Goal: Information Seeking & Learning: Learn about a topic

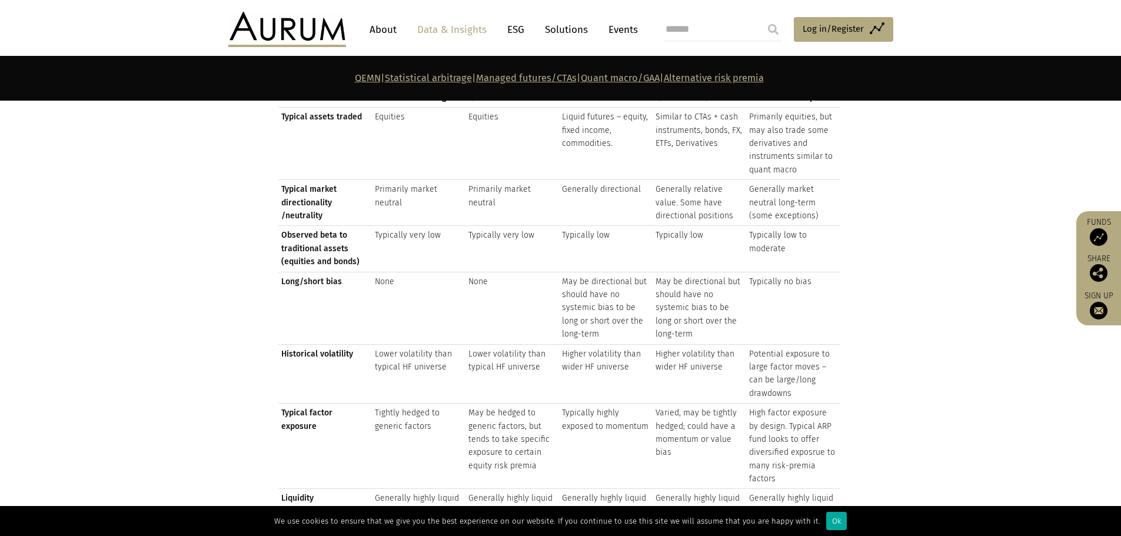
scroll to position [1412, 0]
click at [985, 424] on section "Risk return summary Statistical arbitrage QEMN CTAs Quant macro/GAA Alternative…" at bounding box center [560, 306] width 1121 height 490
click at [201, 463] on section "Risk return summary Statistical arbitrage QEMN CTAs Quant macro/GAA Alternative…" at bounding box center [560, 306] width 1121 height 490
click at [826, 528] on div "Ok" at bounding box center [836, 521] width 21 height 18
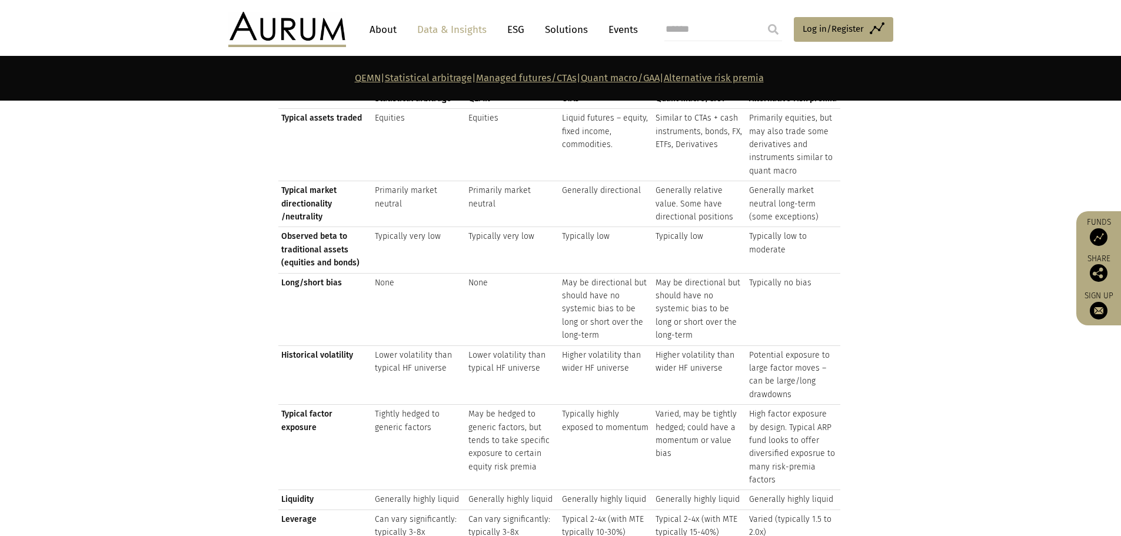
drag, startPoint x: 747, startPoint y: 248, endPoint x: 923, endPoint y: 204, distance: 180.9
click at [922, 208] on section "Risk return summary Statistical arbitrage QEMN CTAs Quant macro/GAA Alternative…" at bounding box center [560, 306] width 1121 height 490
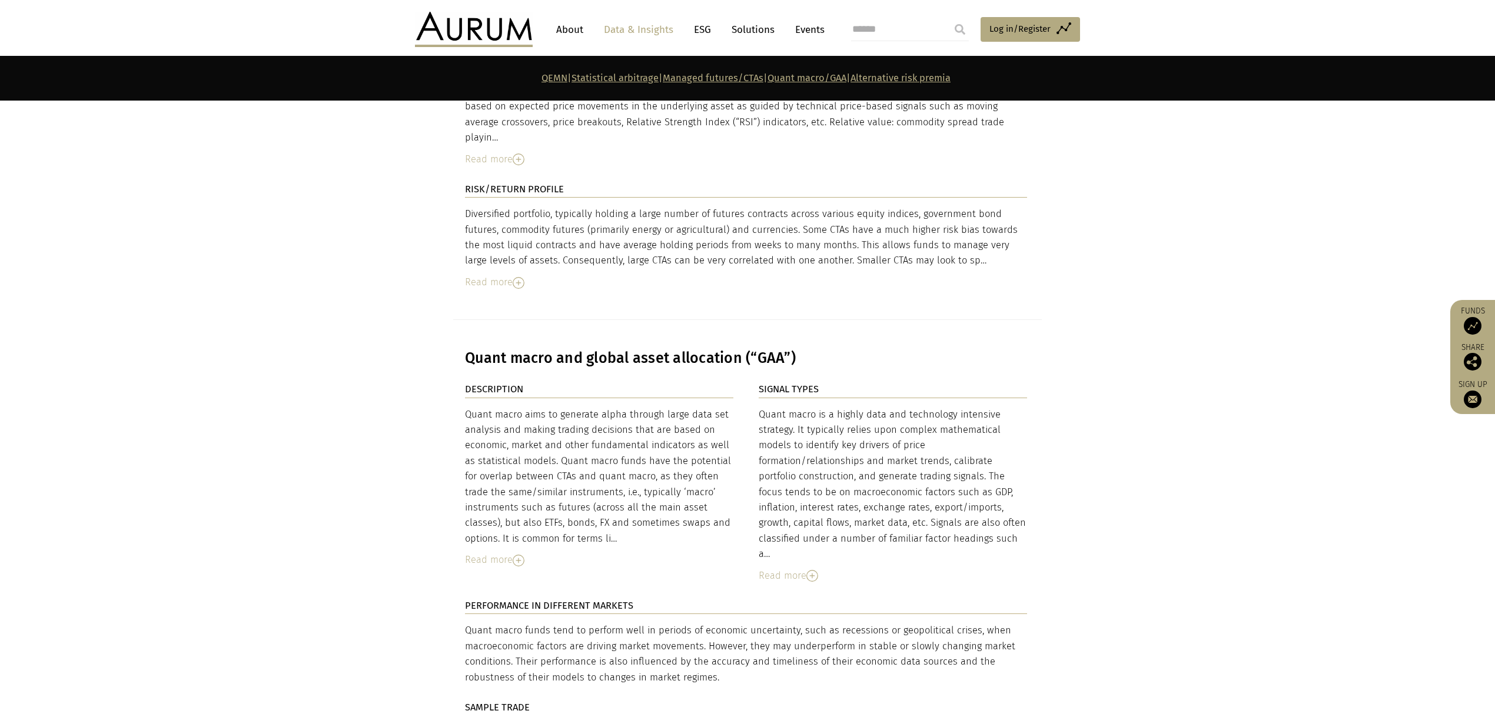
scroll to position [3845, 0]
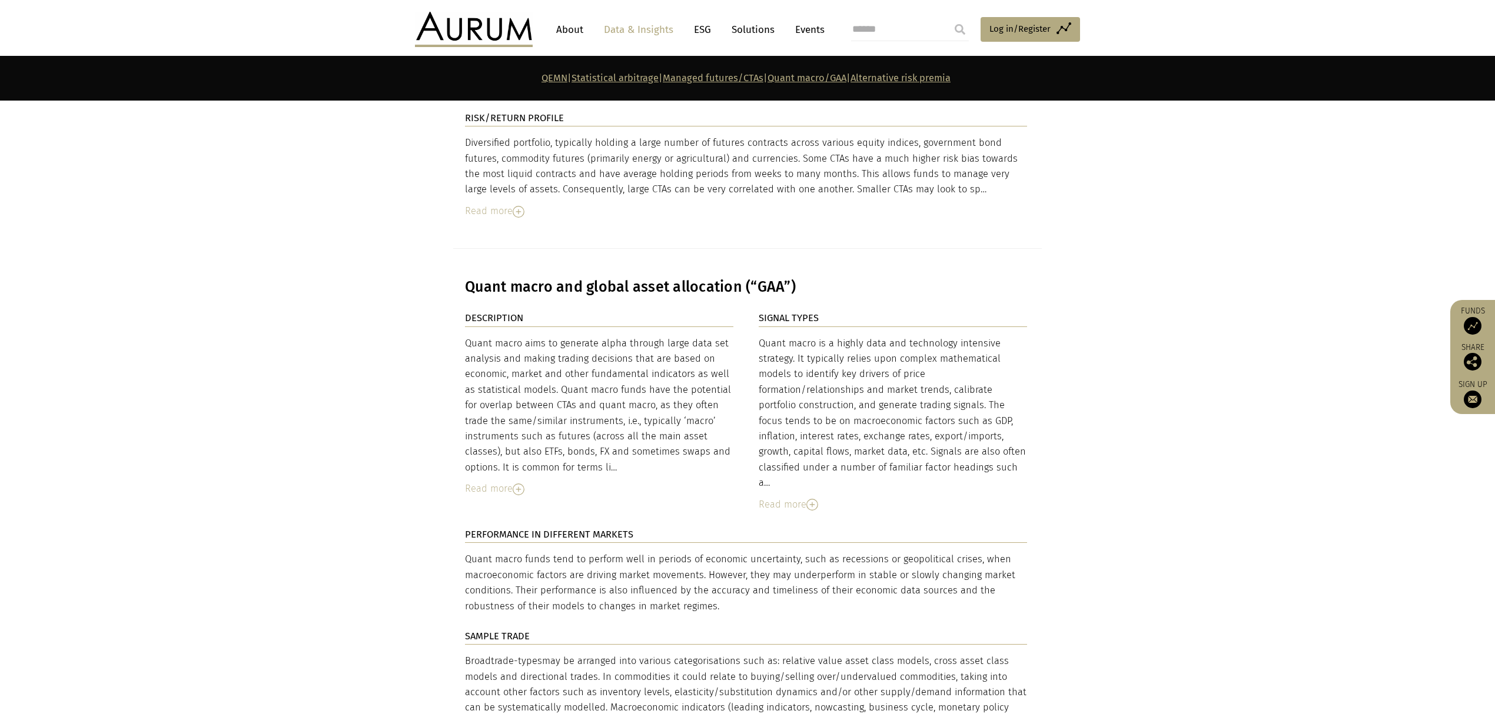
click at [481, 481] on div "Read more" at bounding box center [599, 488] width 268 height 15
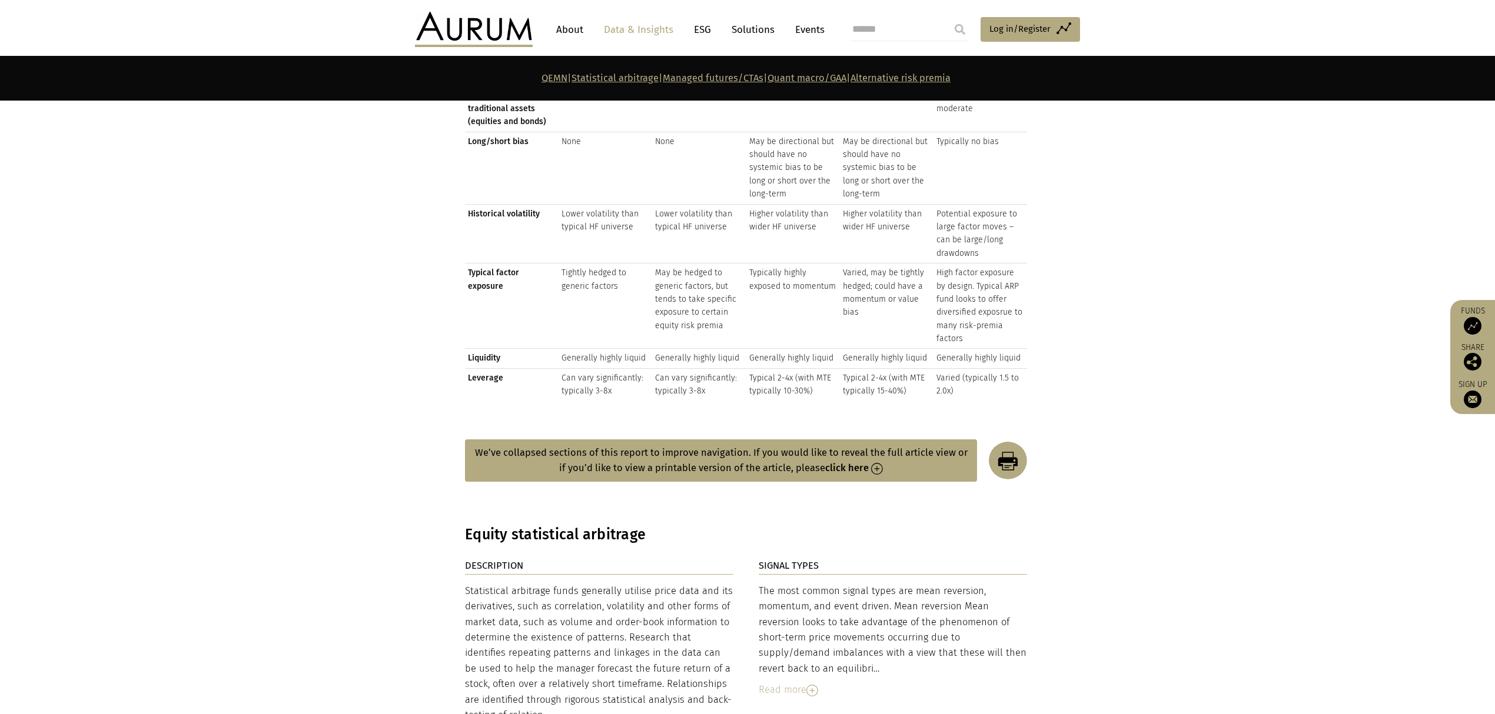
scroll to position [1569, 0]
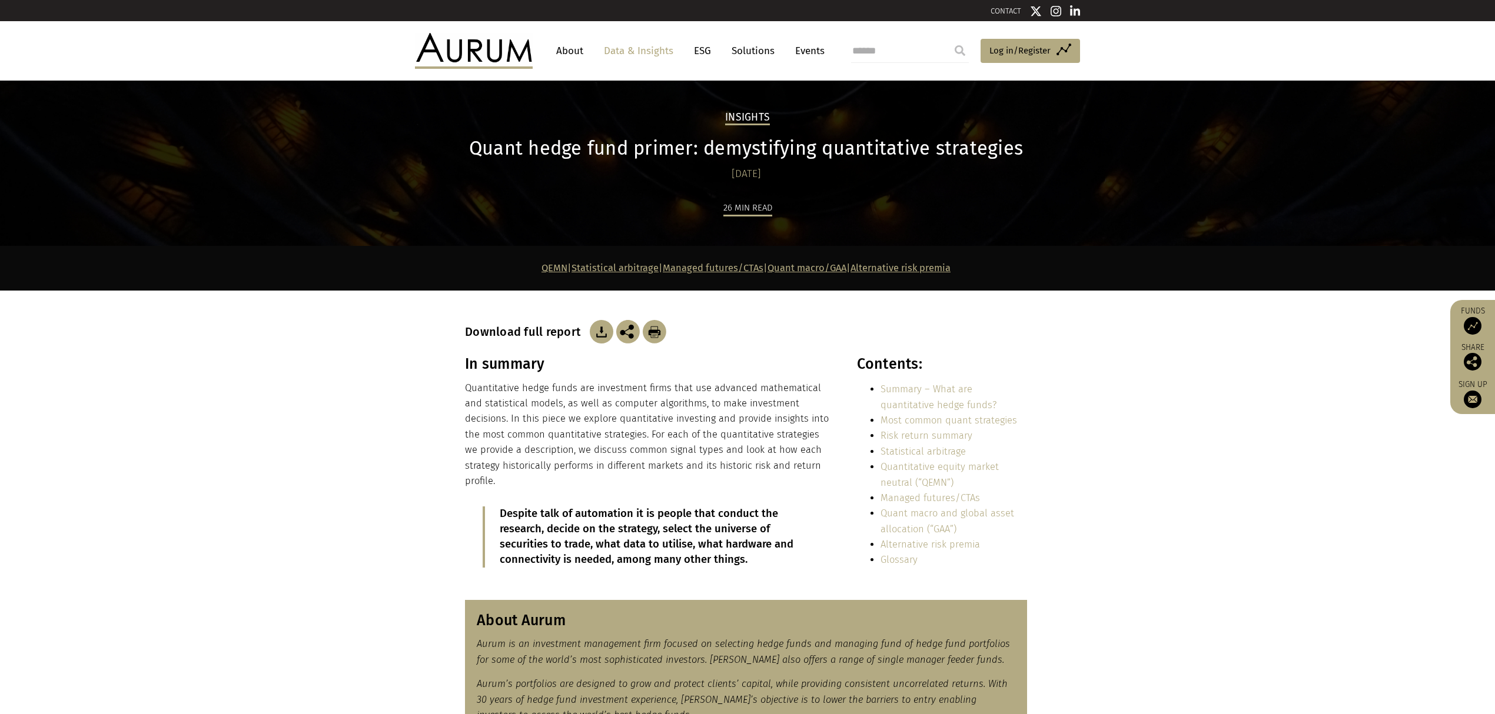
scroll to position [4233, 0]
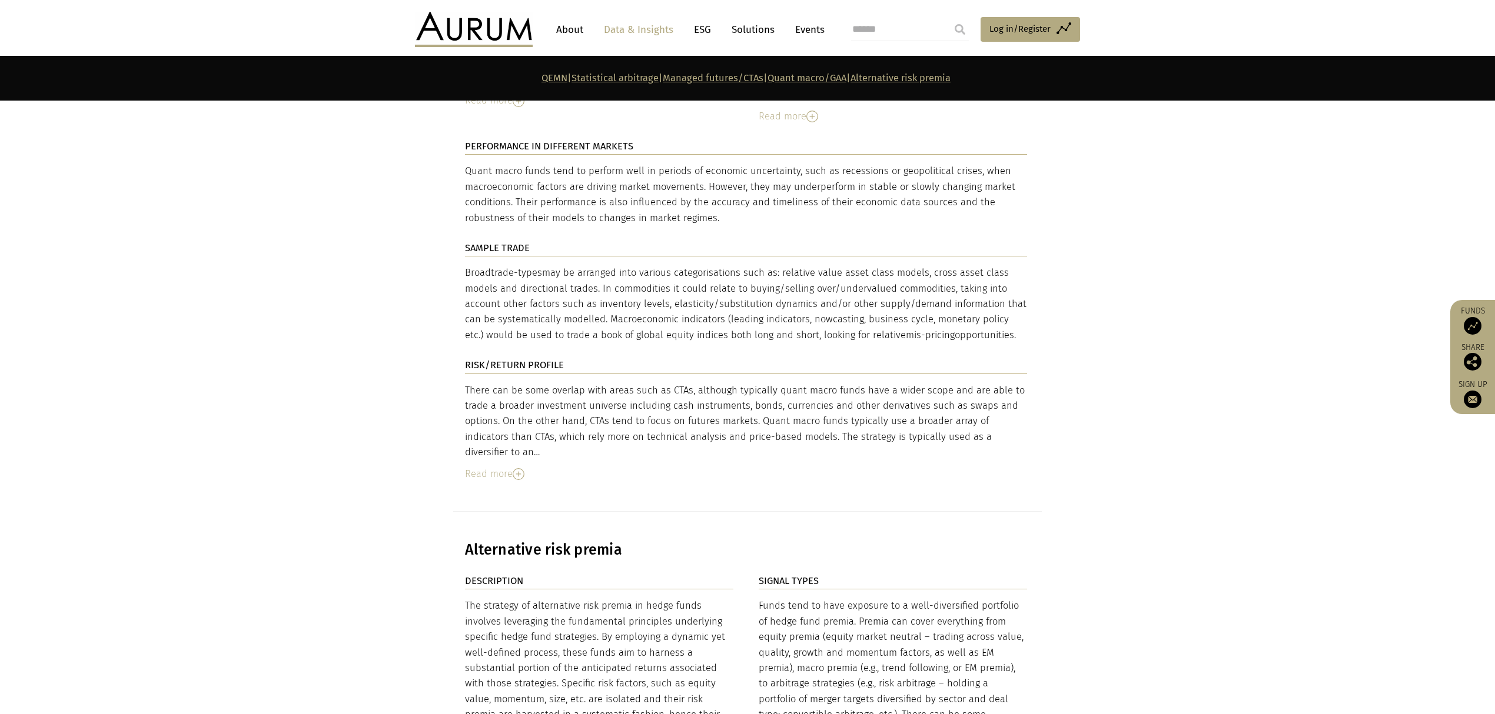
click at [499, 467] on div "Read more" at bounding box center [746, 474] width 562 height 15
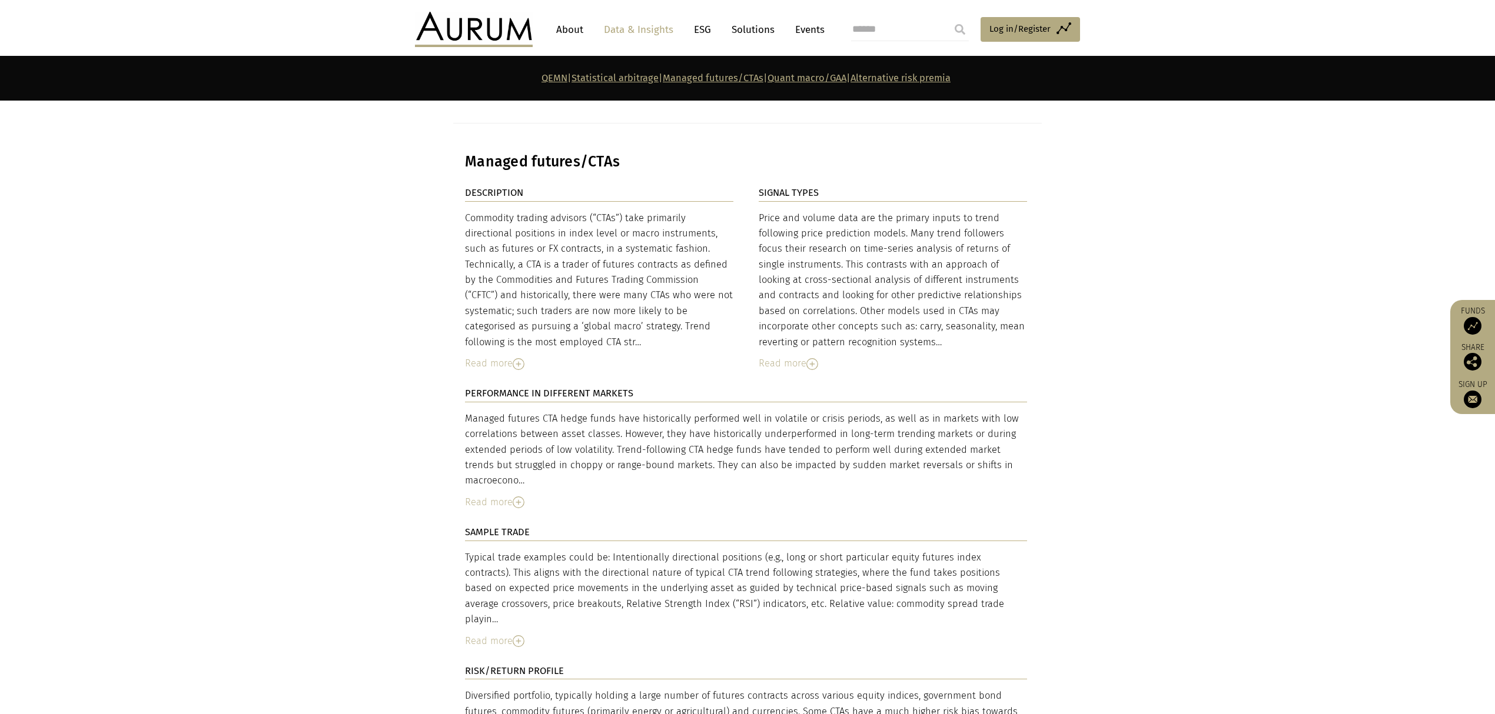
scroll to position [3605, 0]
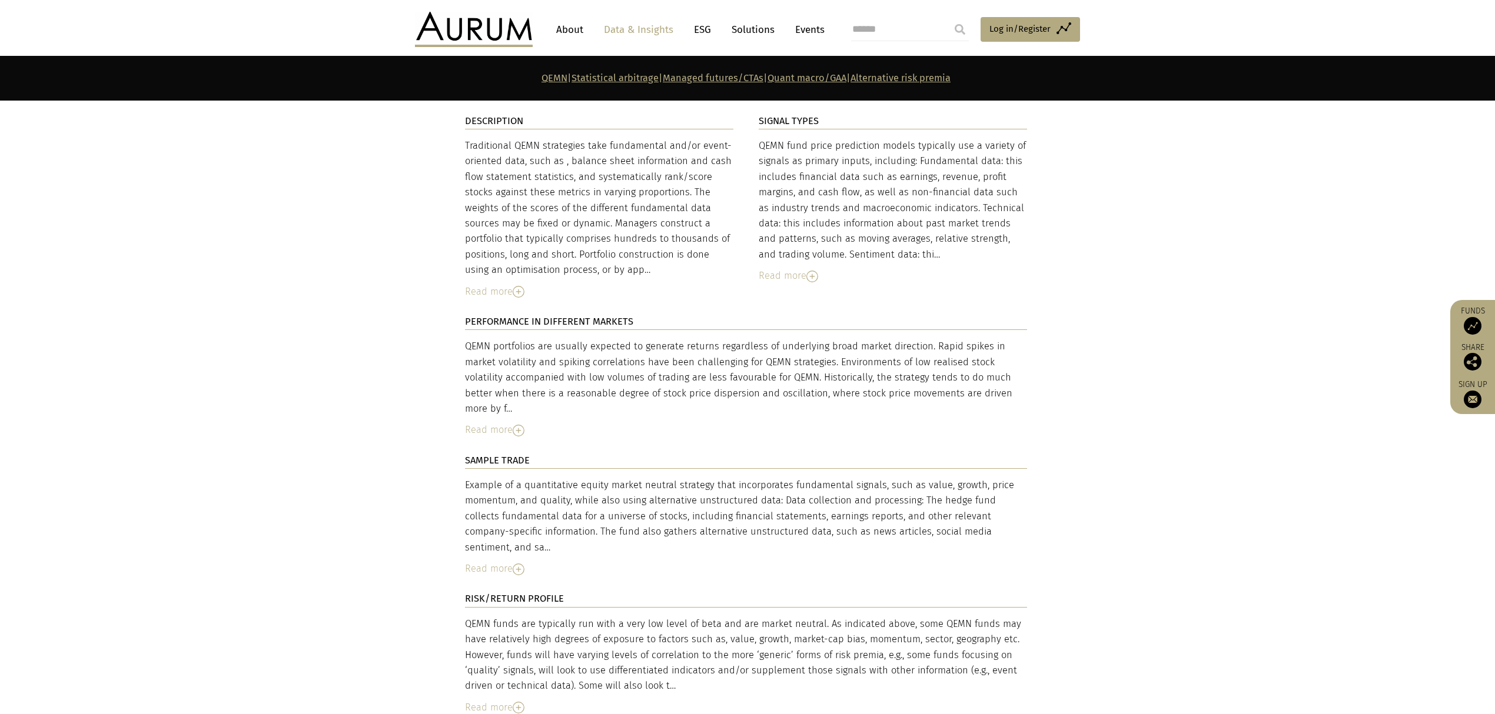
scroll to position [4233, 0]
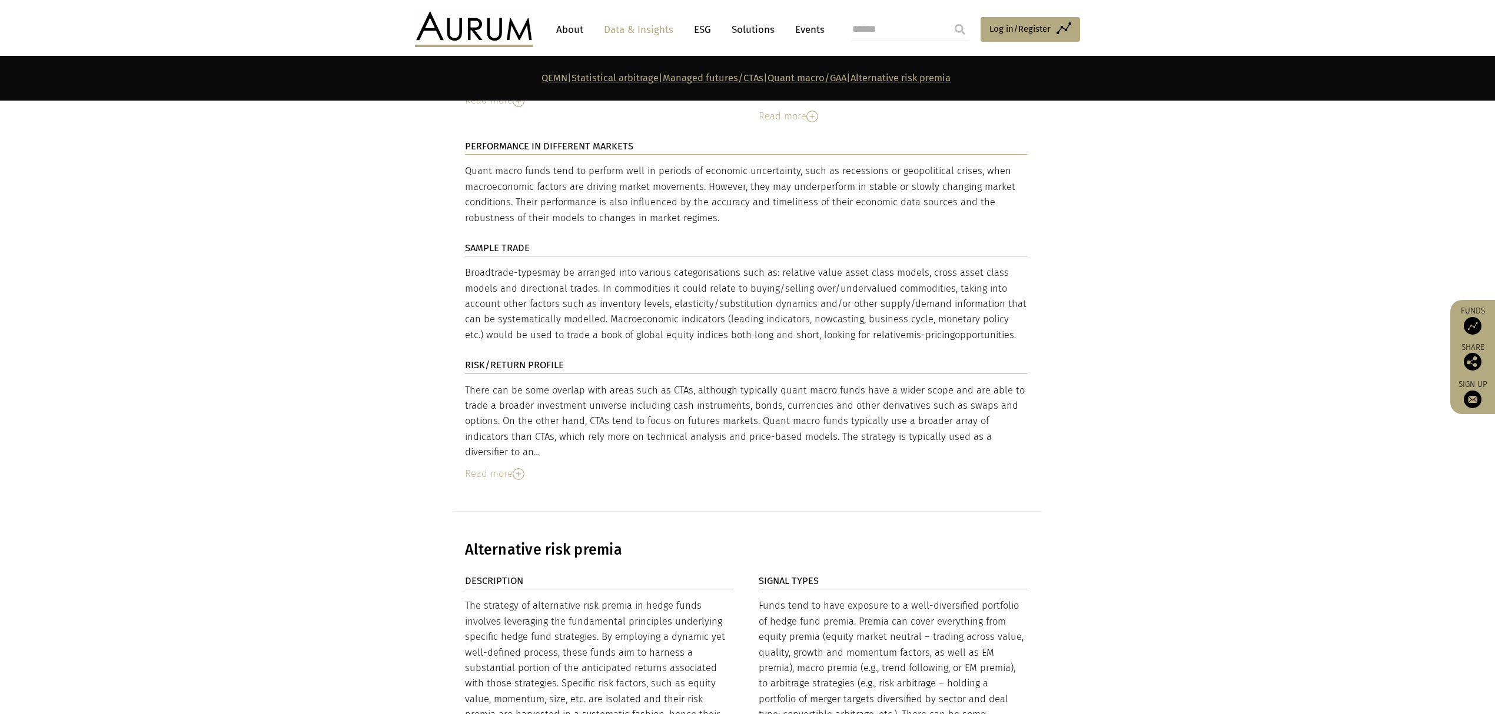
click at [512, 467] on div "Read more" at bounding box center [746, 474] width 562 height 15
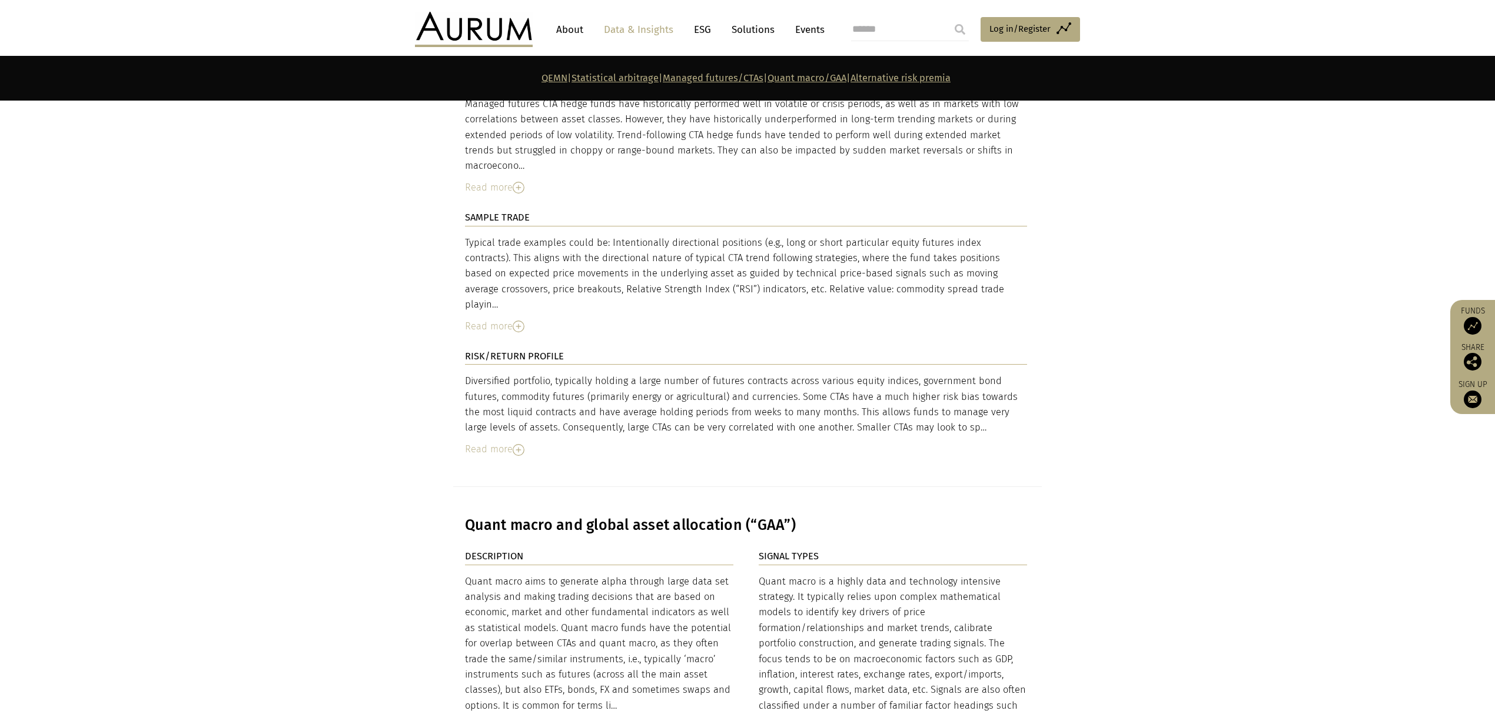
scroll to position [3605, 0]
click at [503, 443] on div "Read more" at bounding box center [746, 450] width 562 height 15
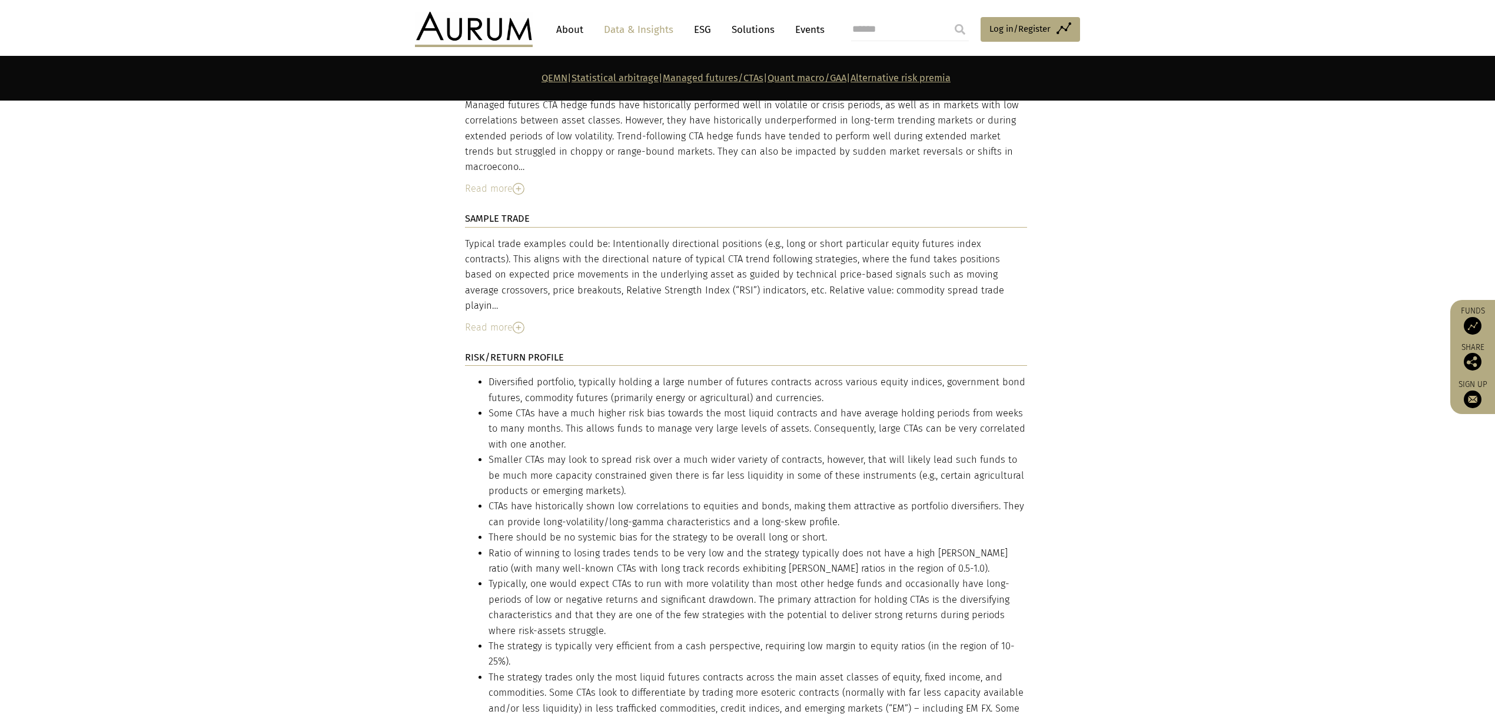
click at [507, 320] on div "Read more" at bounding box center [746, 327] width 562 height 15
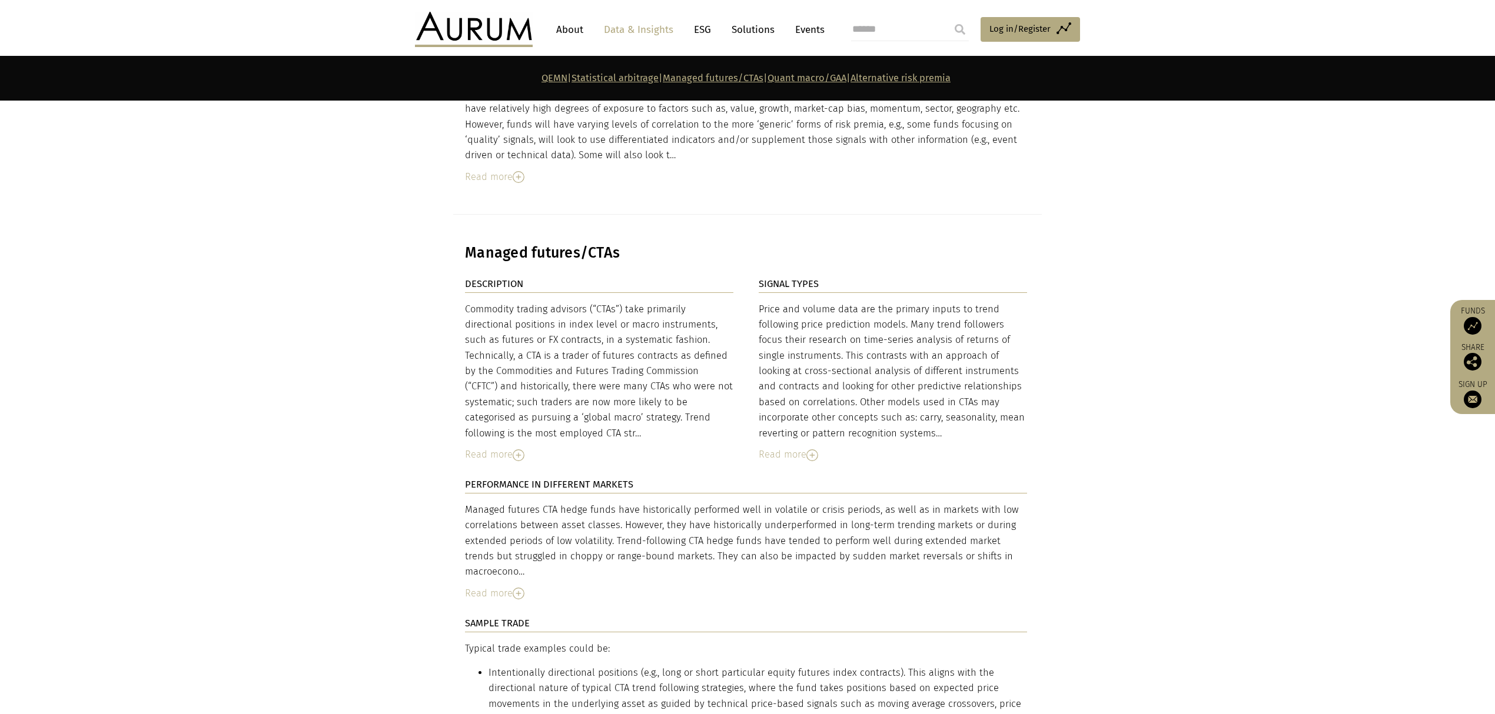
scroll to position [3135, 0]
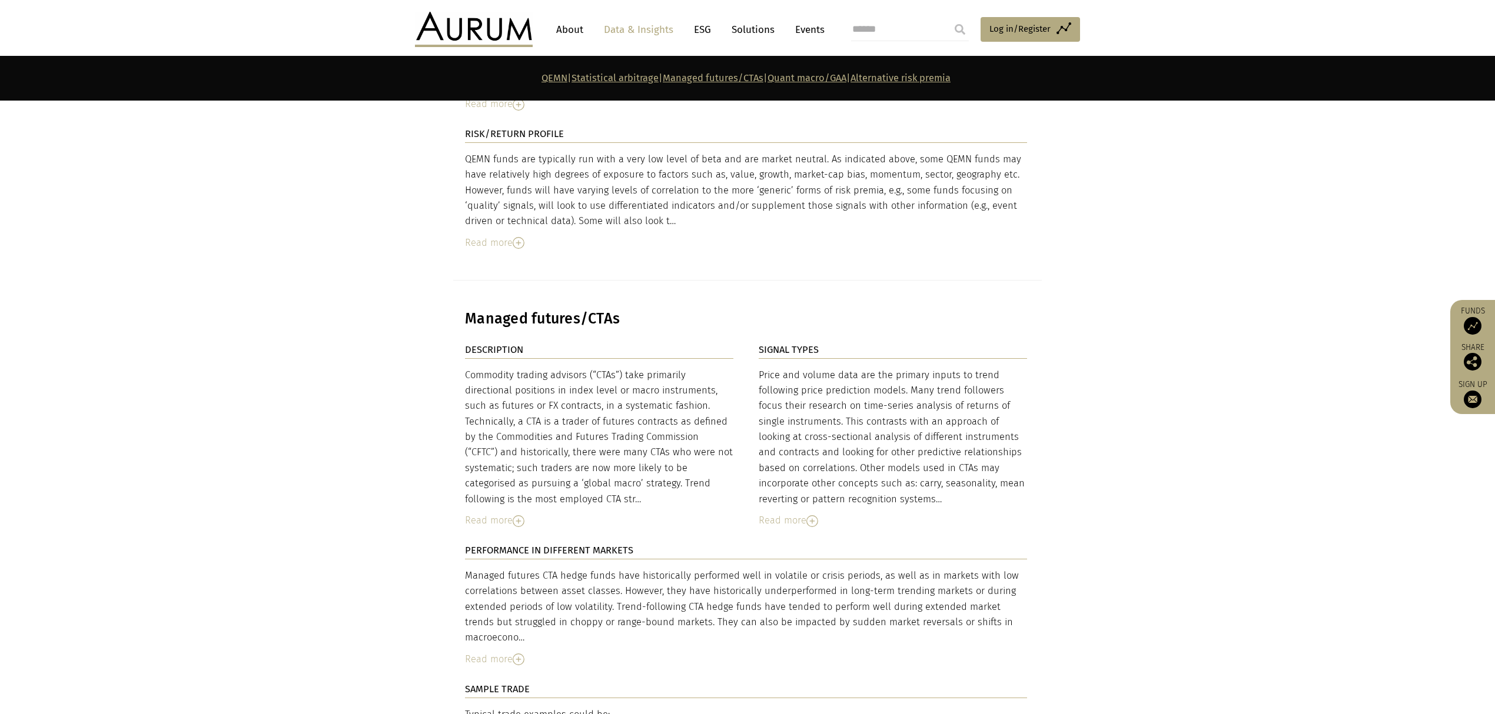
click at [486, 652] on div "Read more" at bounding box center [746, 659] width 562 height 15
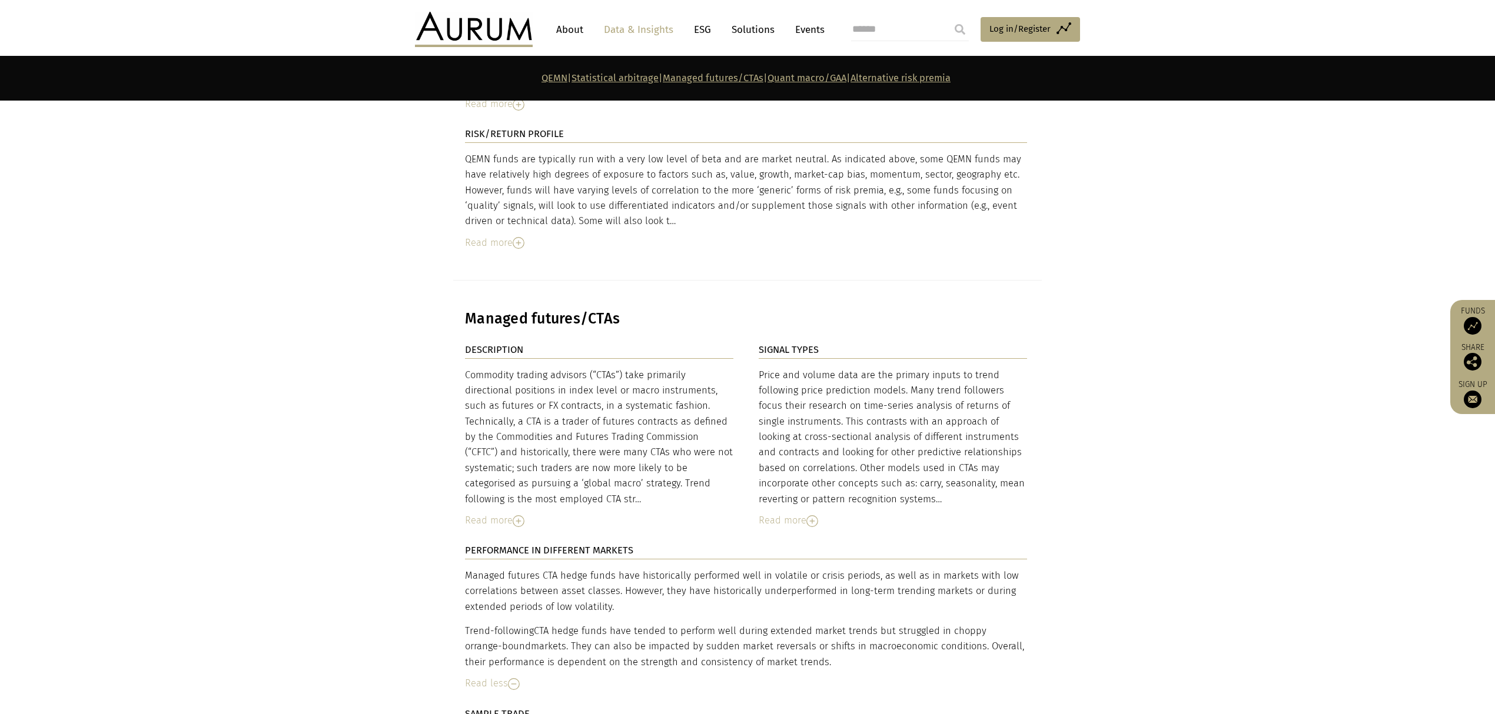
drag, startPoint x: 493, startPoint y: 476, endPoint x: 568, endPoint y: 476, distance: 75.3
click at [493, 513] on div "Read more" at bounding box center [599, 520] width 268 height 15
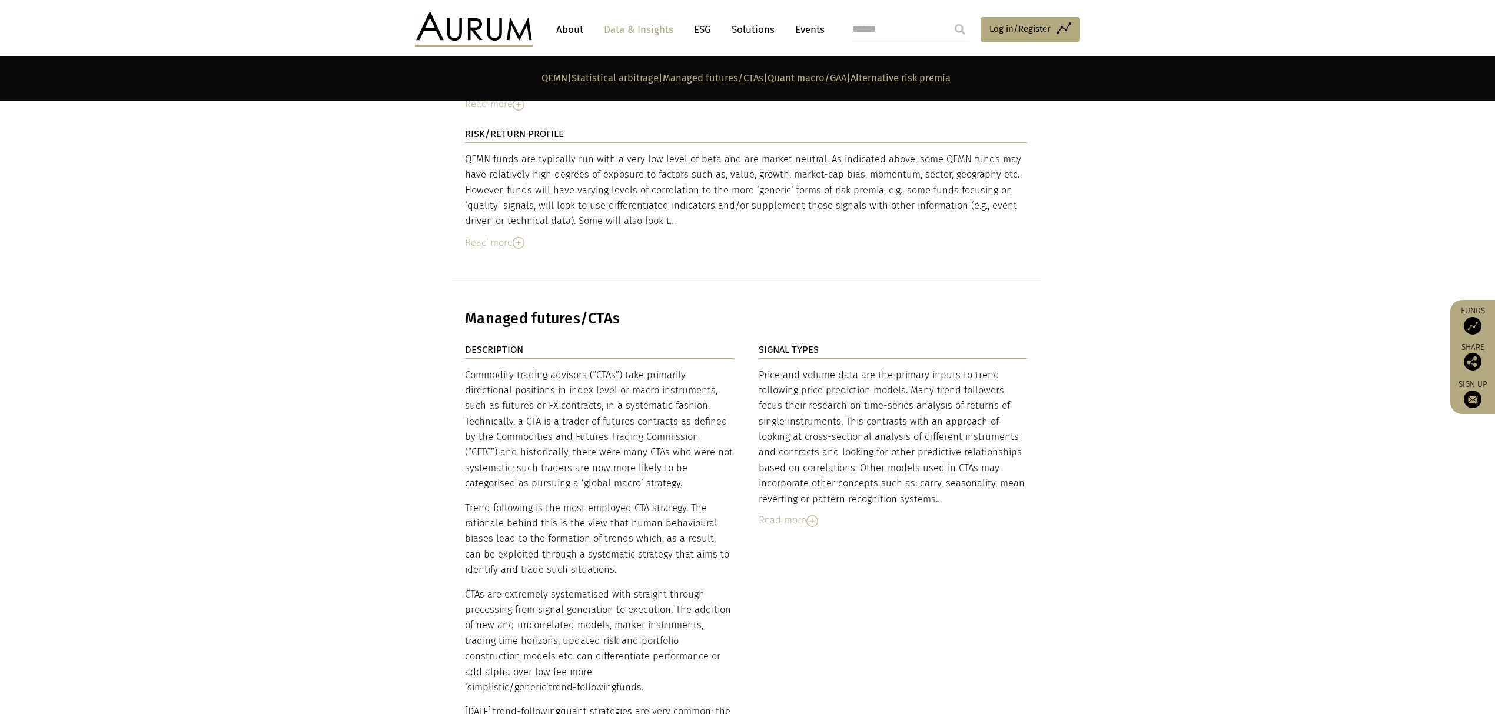
click at [770, 513] on div "Read more" at bounding box center [893, 520] width 268 height 15
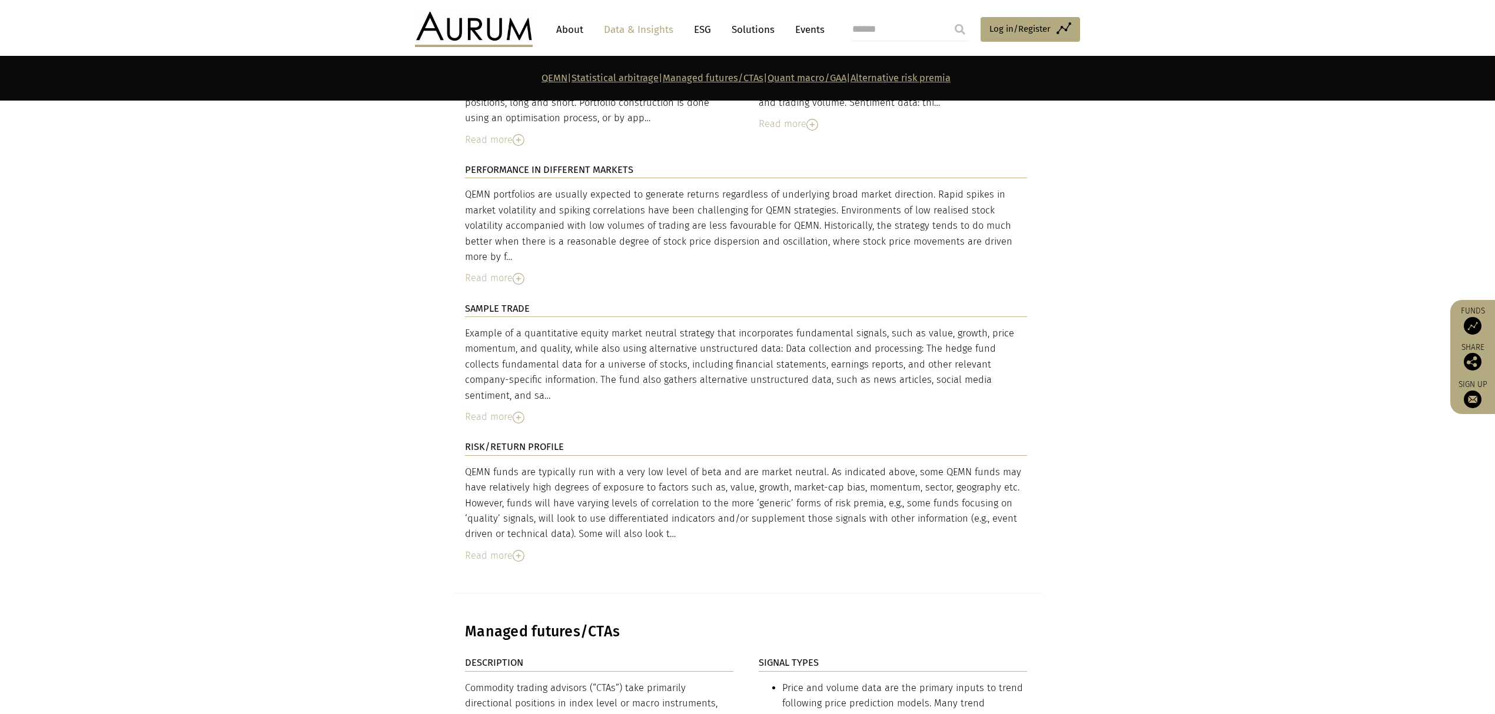
scroll to position [2821, 0]
click at [487, 549] on div "Read more" at bounding box center [746, 556] width 562 height 15
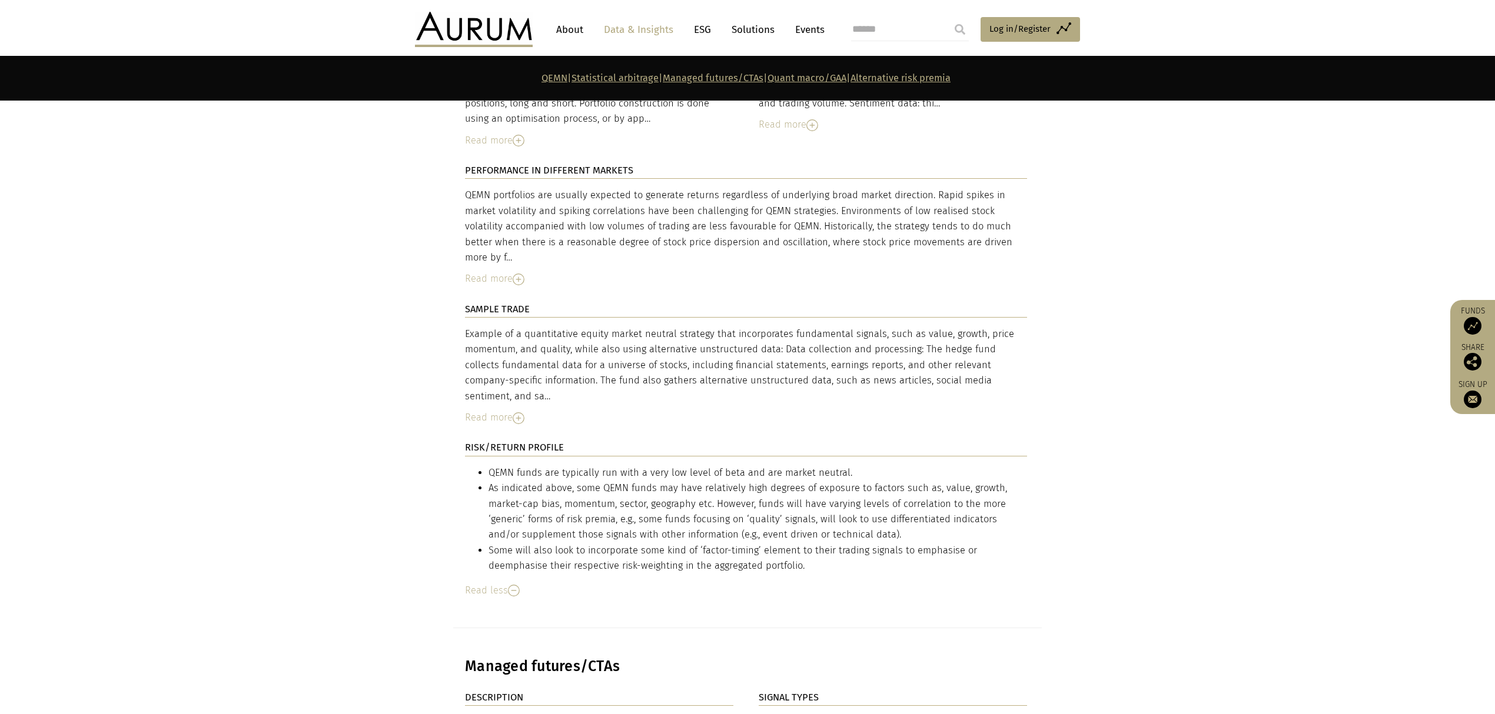
click at [483, 410] on div "Read more" at bounding box center [746, 417] width 562 height 15
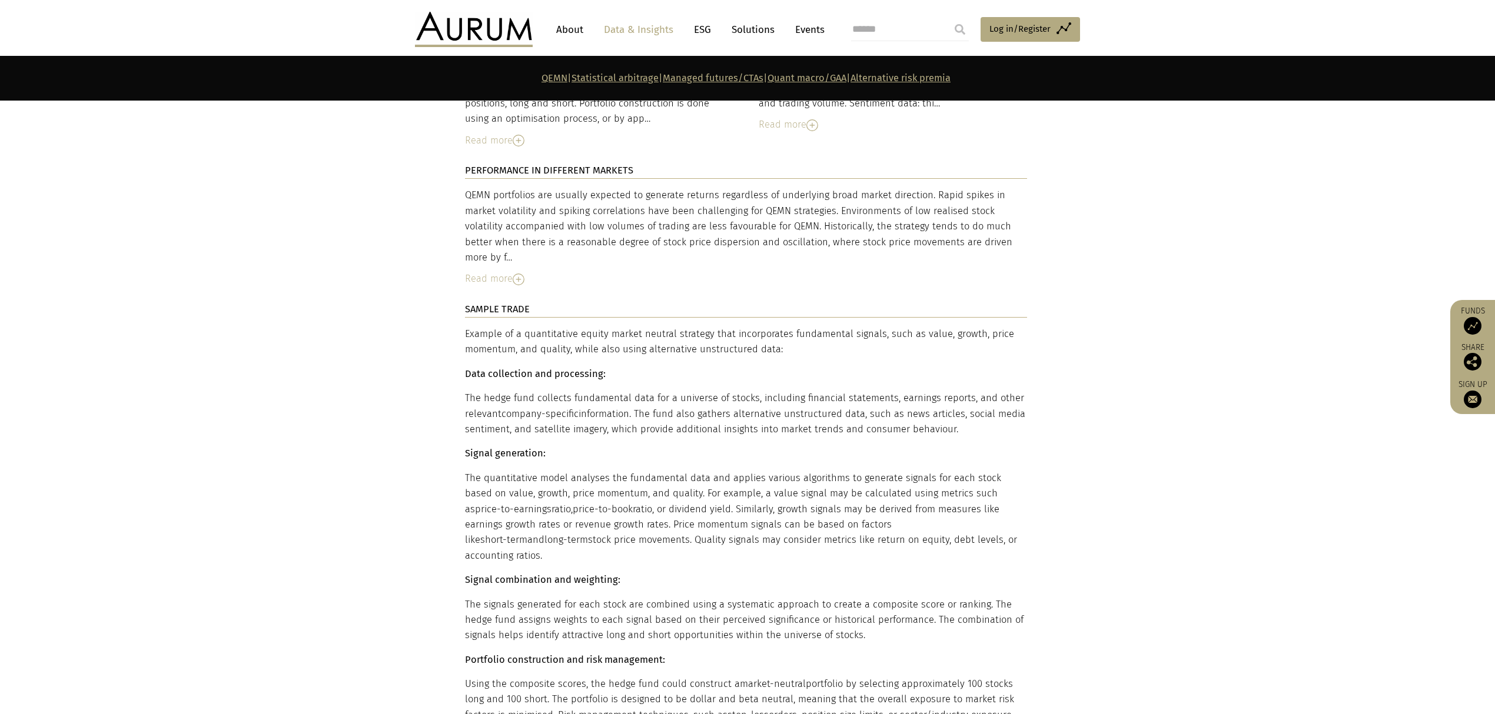
click at [491, 271] on div "Read more" at bounding box center [746, 278] width 562 height 15
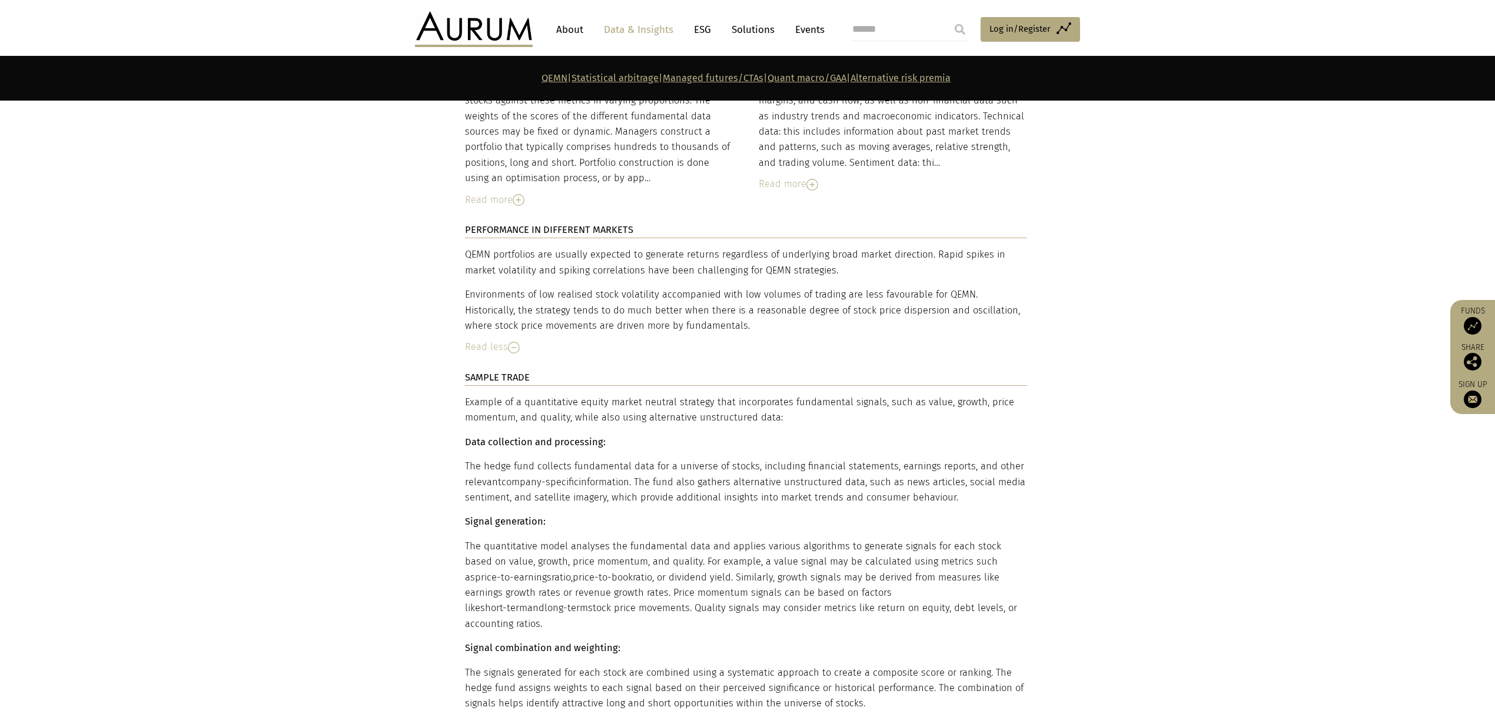
scroll to position [2507, 0]
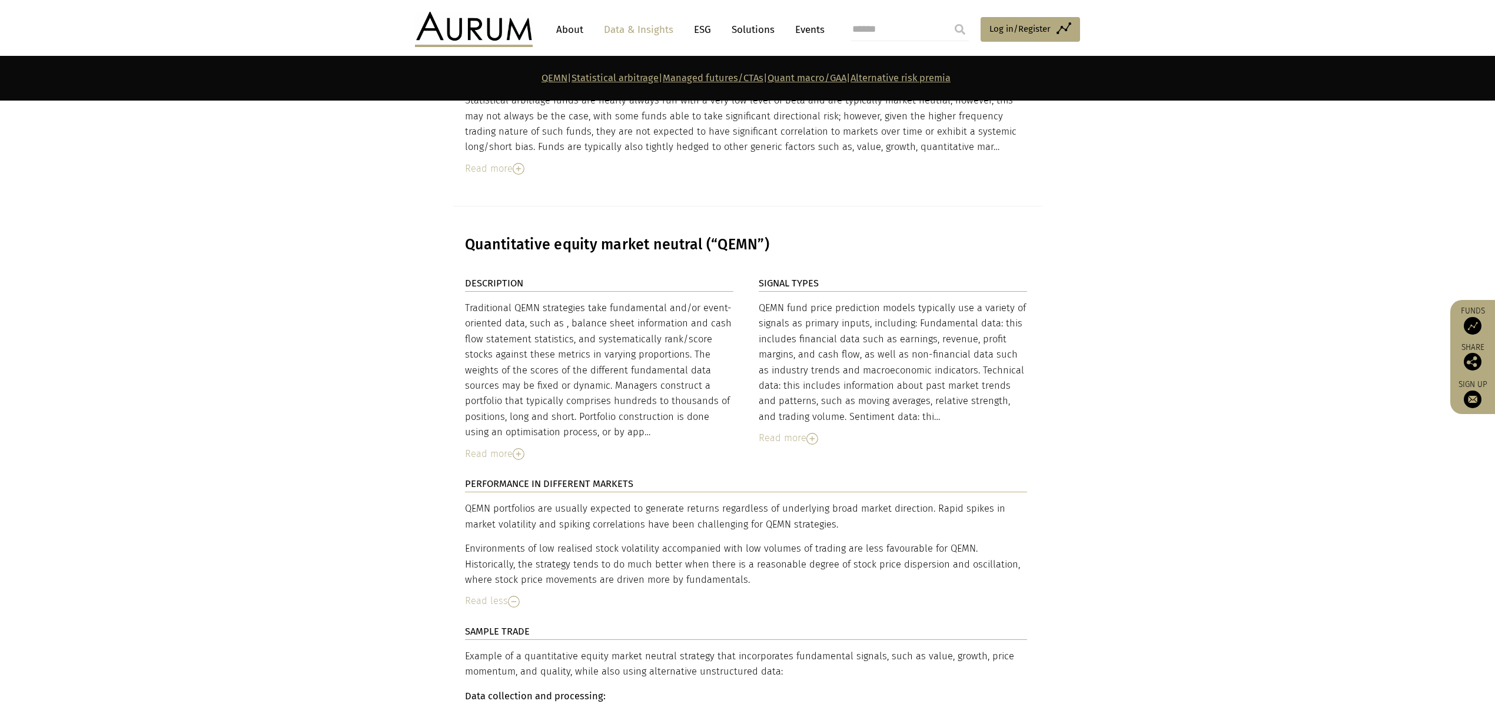
click at [508, 447] on div "Read more" at bounding box center [599, 454] width 268 height 15
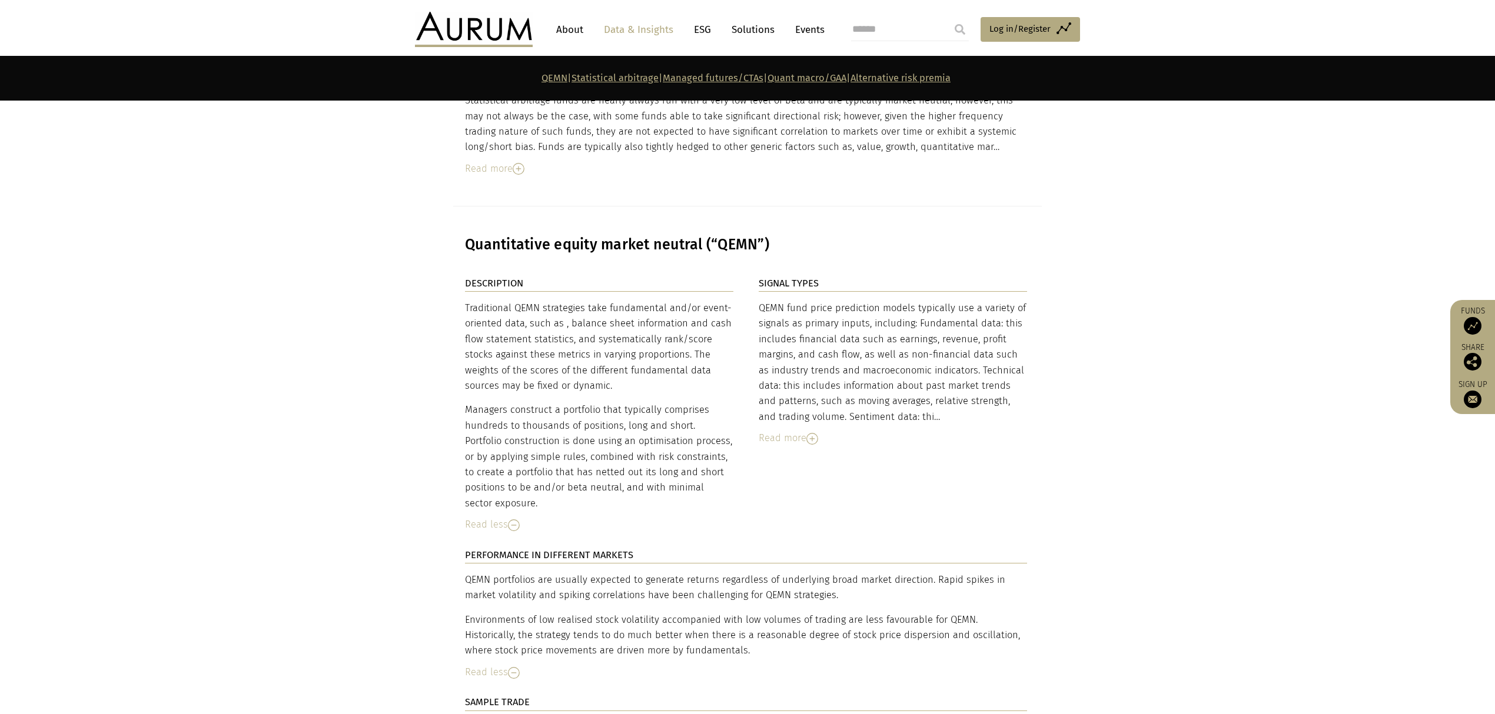
click at [777, 431] on div "Read more" at bounding box center [893, 438] width 268 height 15
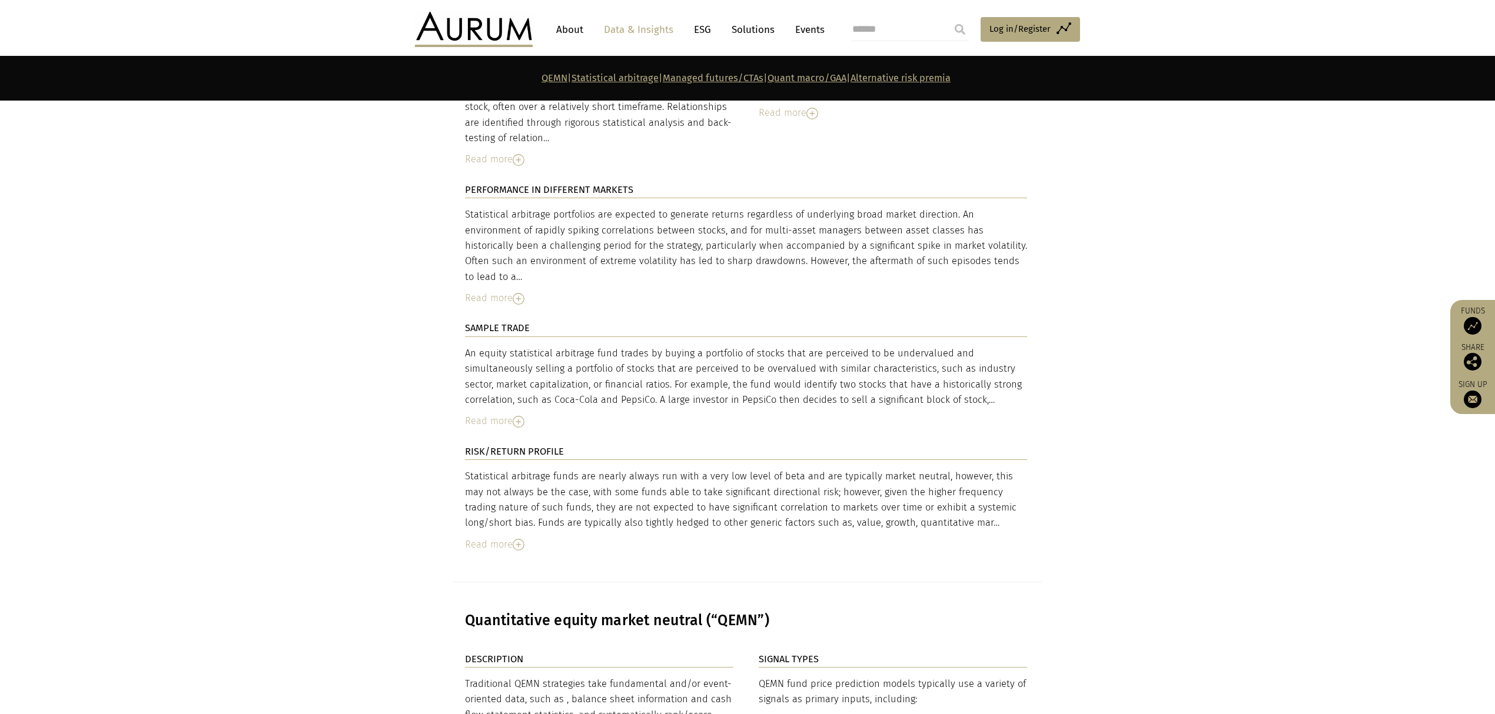
scroll to position [2115, 0]
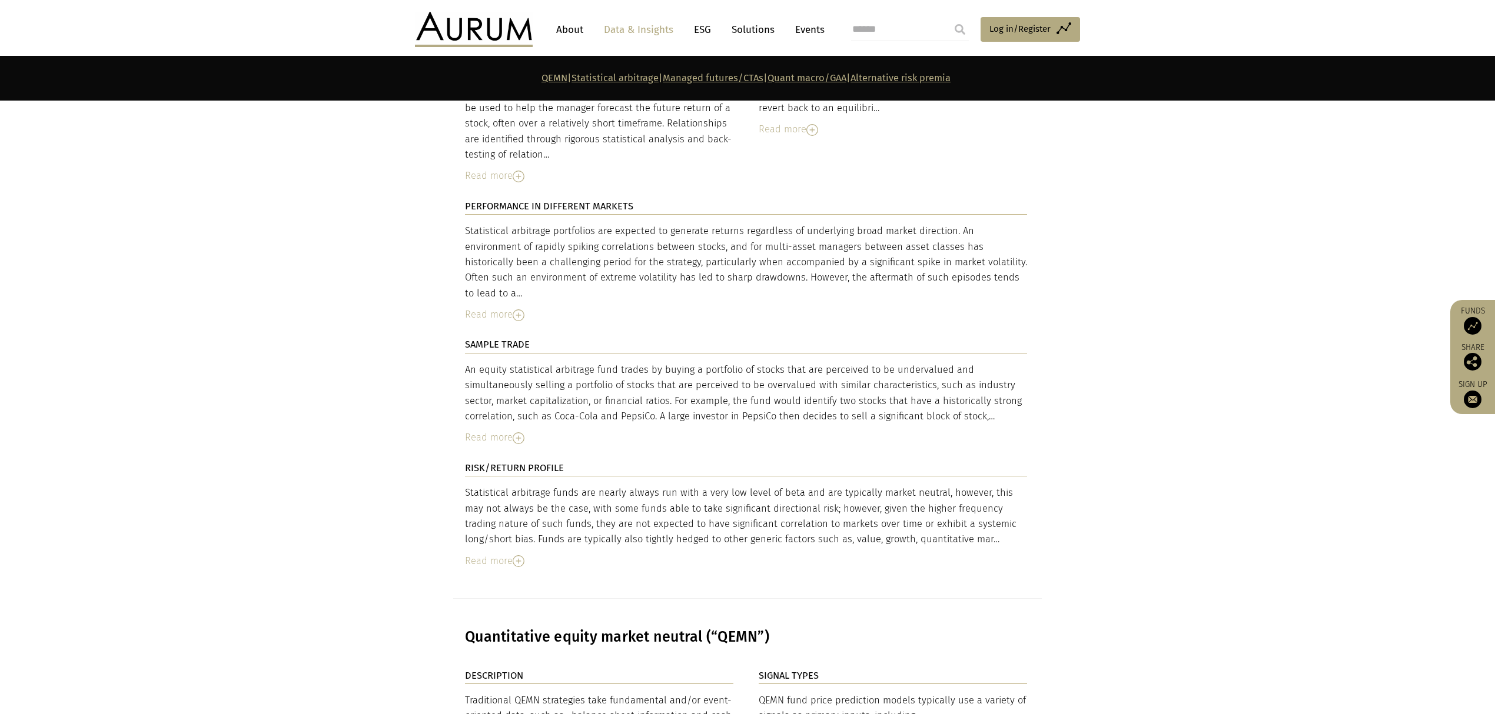
click at [495, 549] on div "DESCRIPTION Statistical arbitrage funds generally utilise price data and its de…" at bounding box center [747, 298] width 589 height 601
click at [486, 554] on div "Read more" at bounding box center [746, 561] width 562 height 15
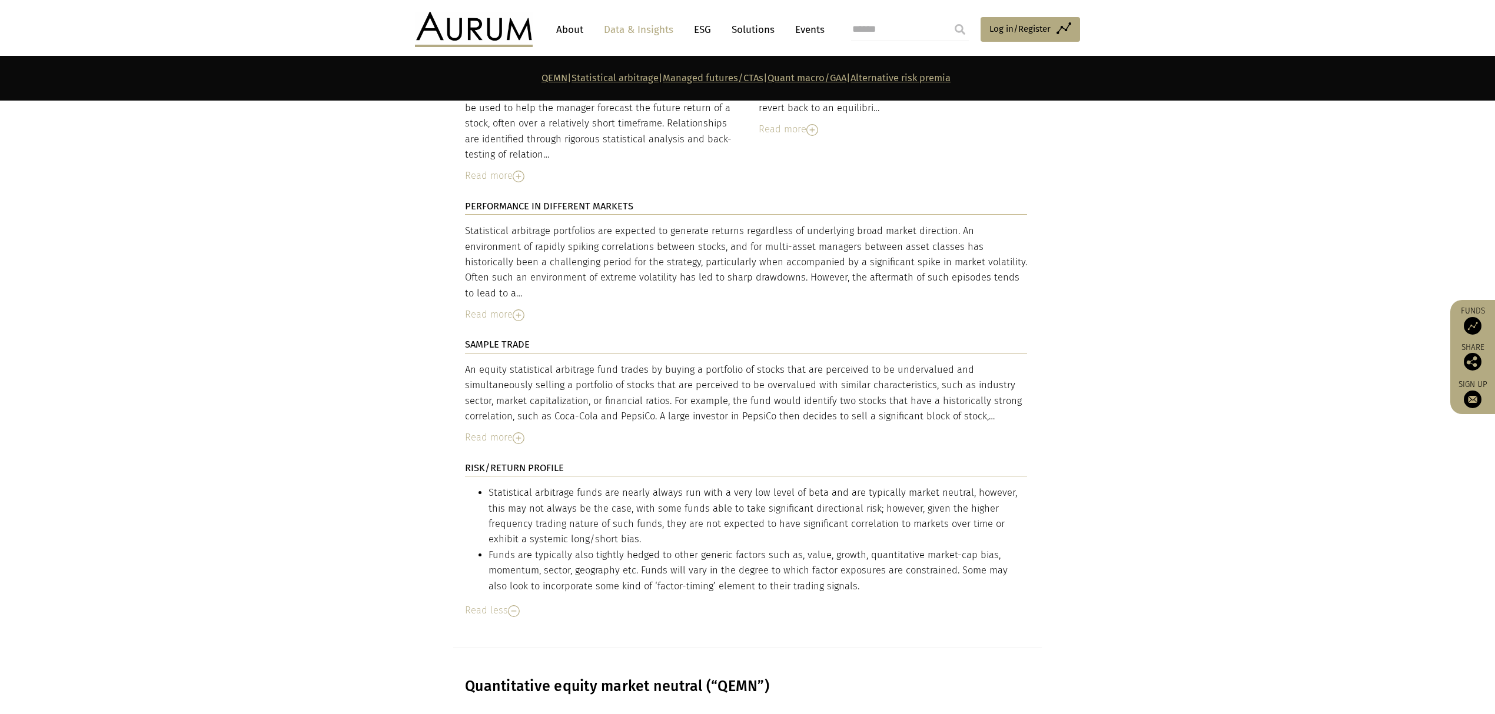
click at [500, 307] on div "Read more" at bounding box center [746, 314] width 562 height 15
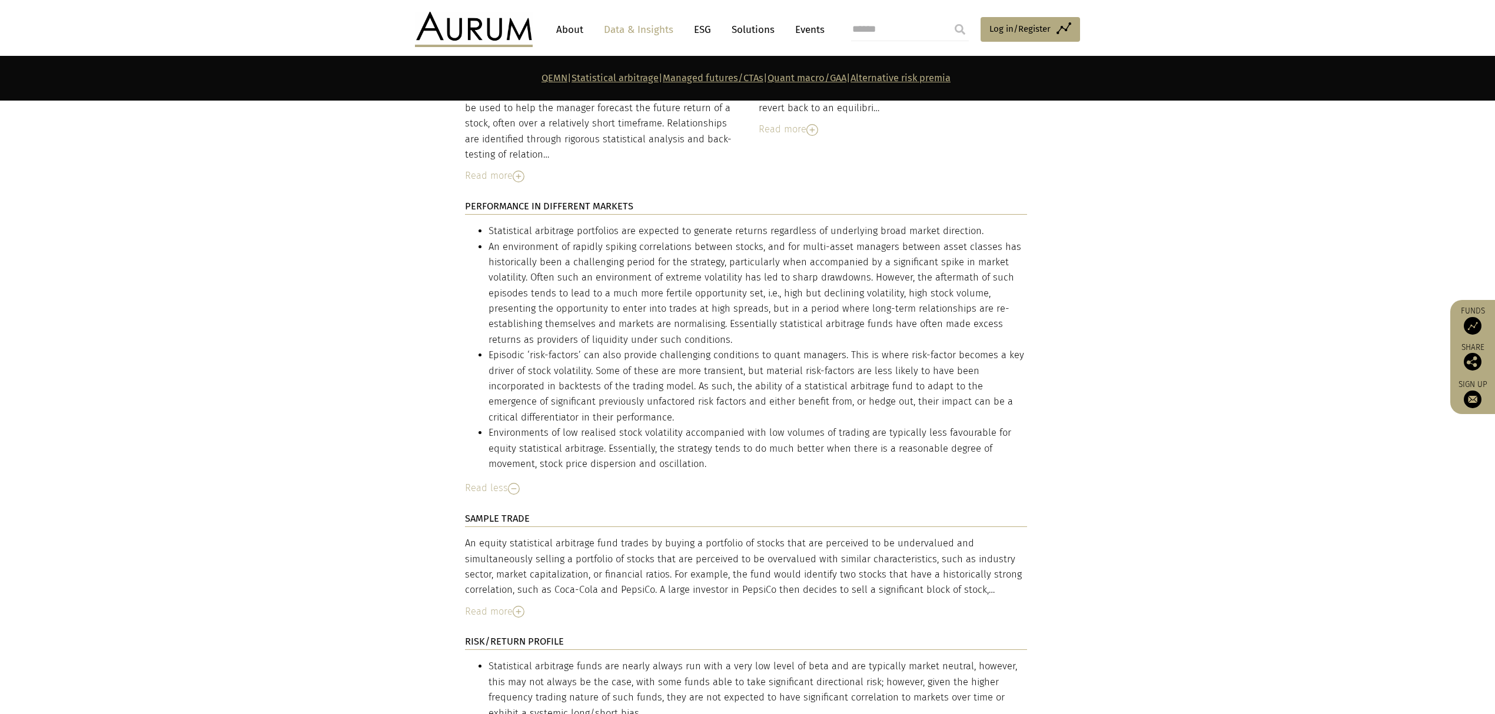
click at [485, 608] on div "Read more" at bounding box center [746, 611] width 562 height 15
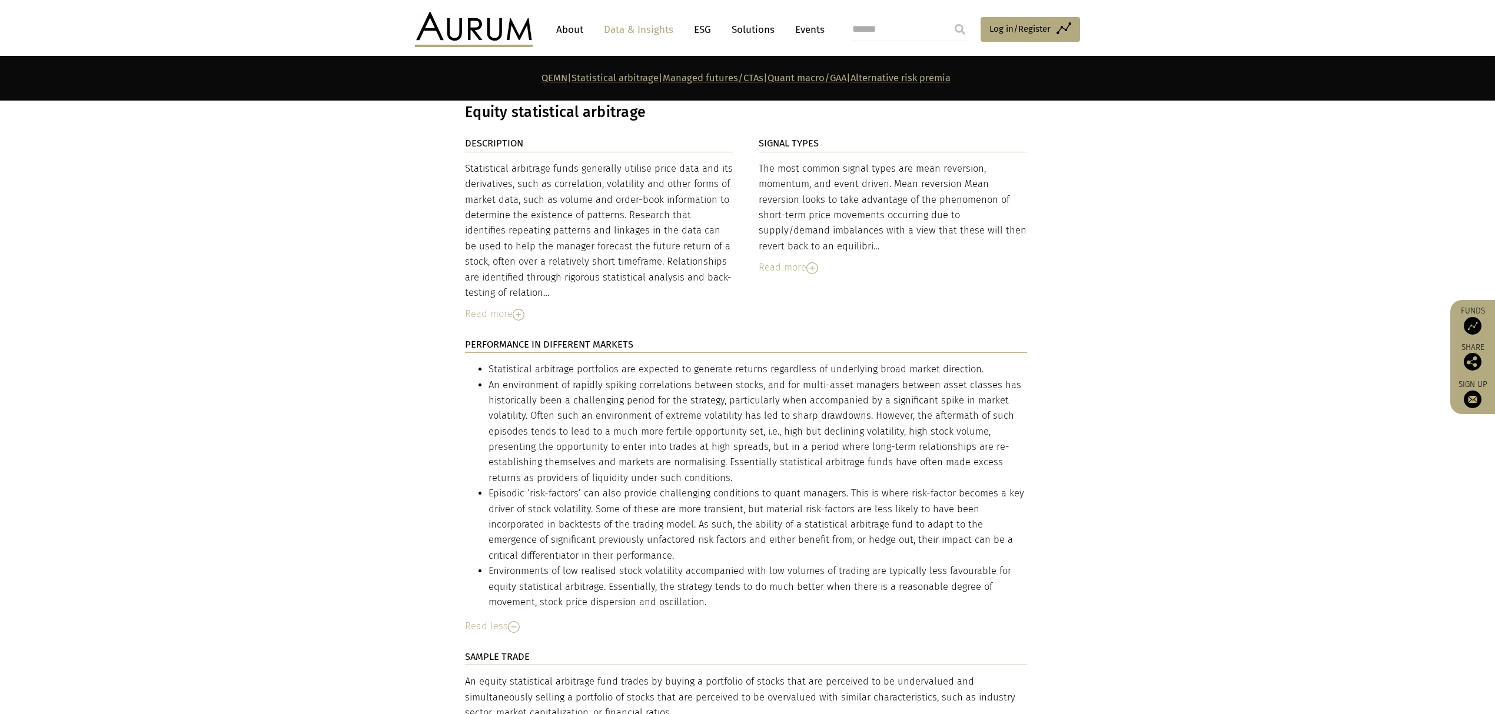
scroll to position [1722, 0]
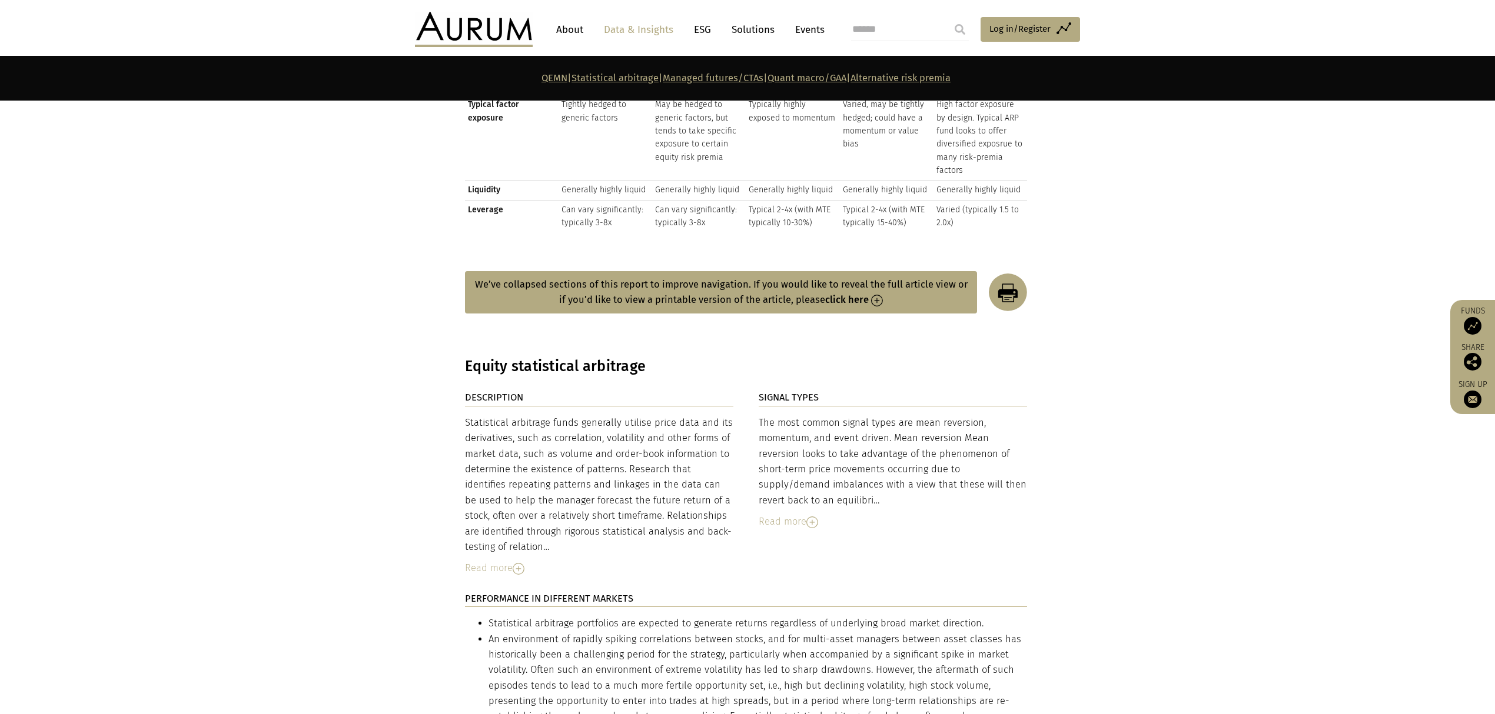
drag, startPoint x: 485, startPoint y: 567, endPoint x: 600, endPoint y: 536, distance: 119.7
click at [487, 566] on div "Read more" at bounding box center [599, 568] width 268 height 15
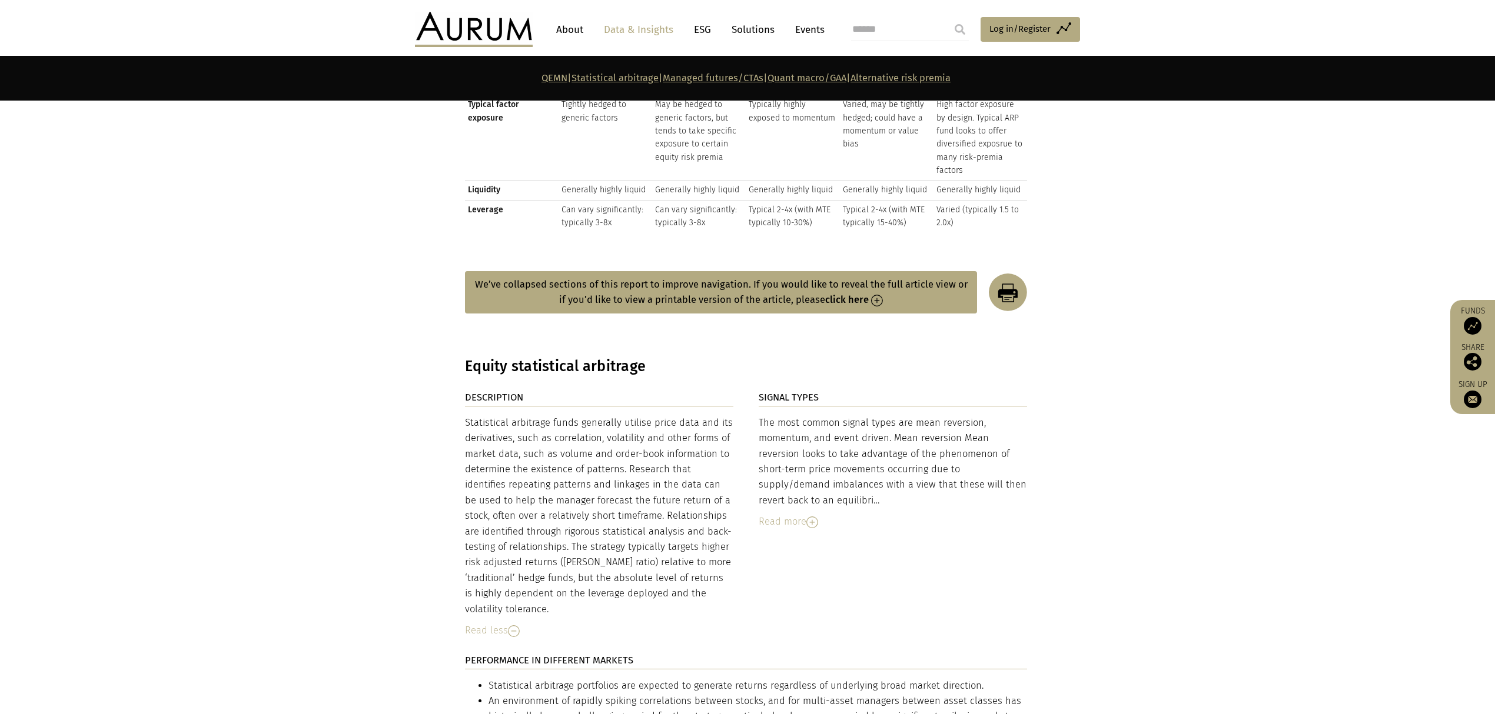
click at [777, 514] on div "Read more" at bounding box center [893, 521] width 268 height 15
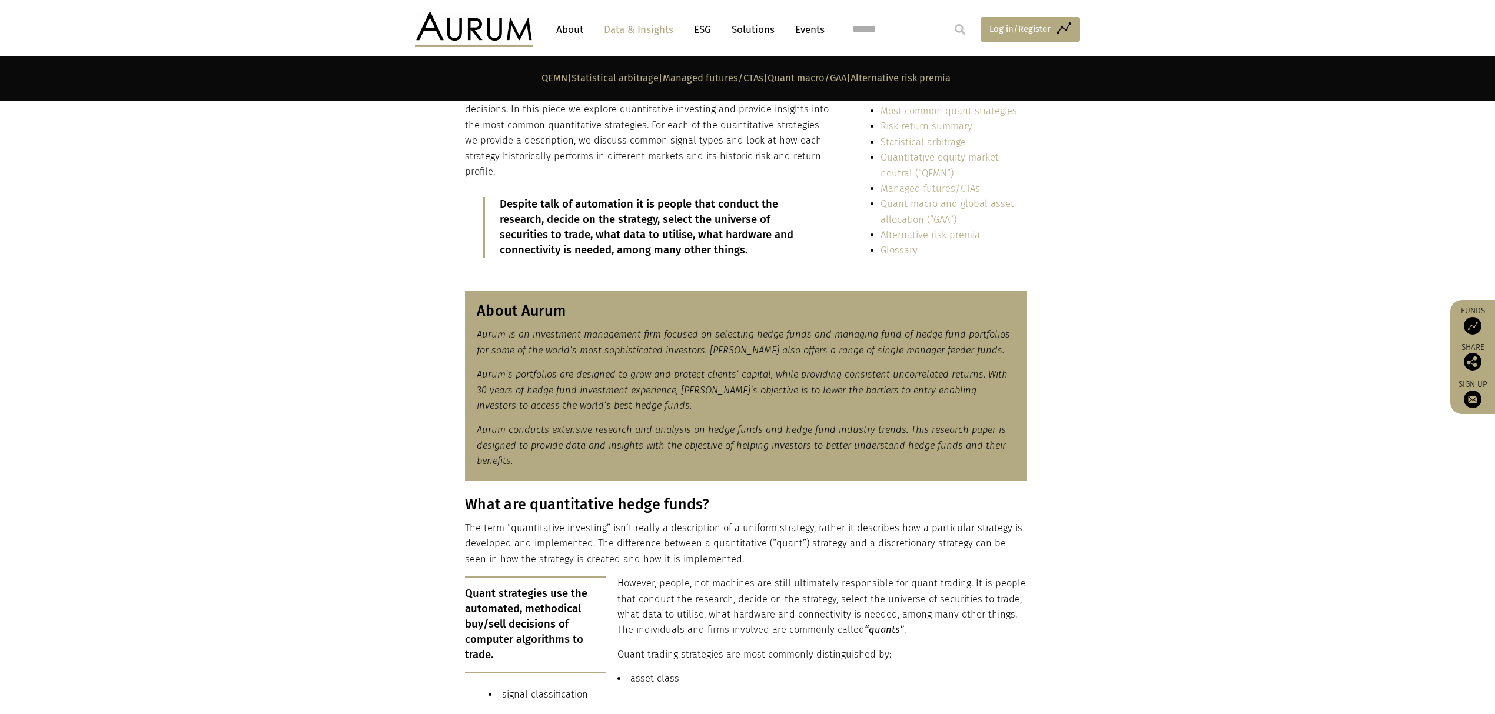
scroll to position [5943, 0]
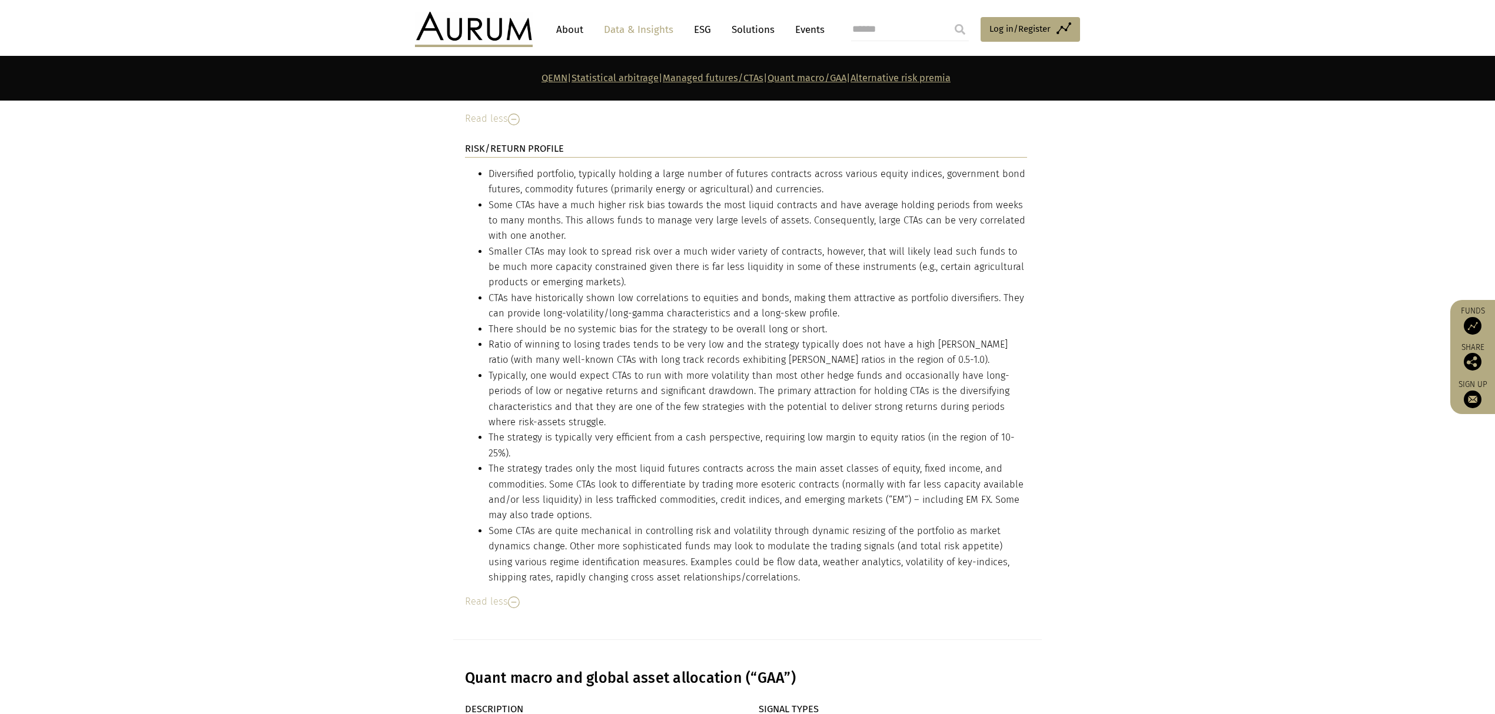
drag, startPoint x: 716, startPoint y: 456, endPoint x: 720, endPoint y: 443, distance: 13.6
click at [716, 524] on li "Some CTAs are quite mechanical in controlling risk and volatility through dynam…" at bounding box center [757, 555] width 539 height 62
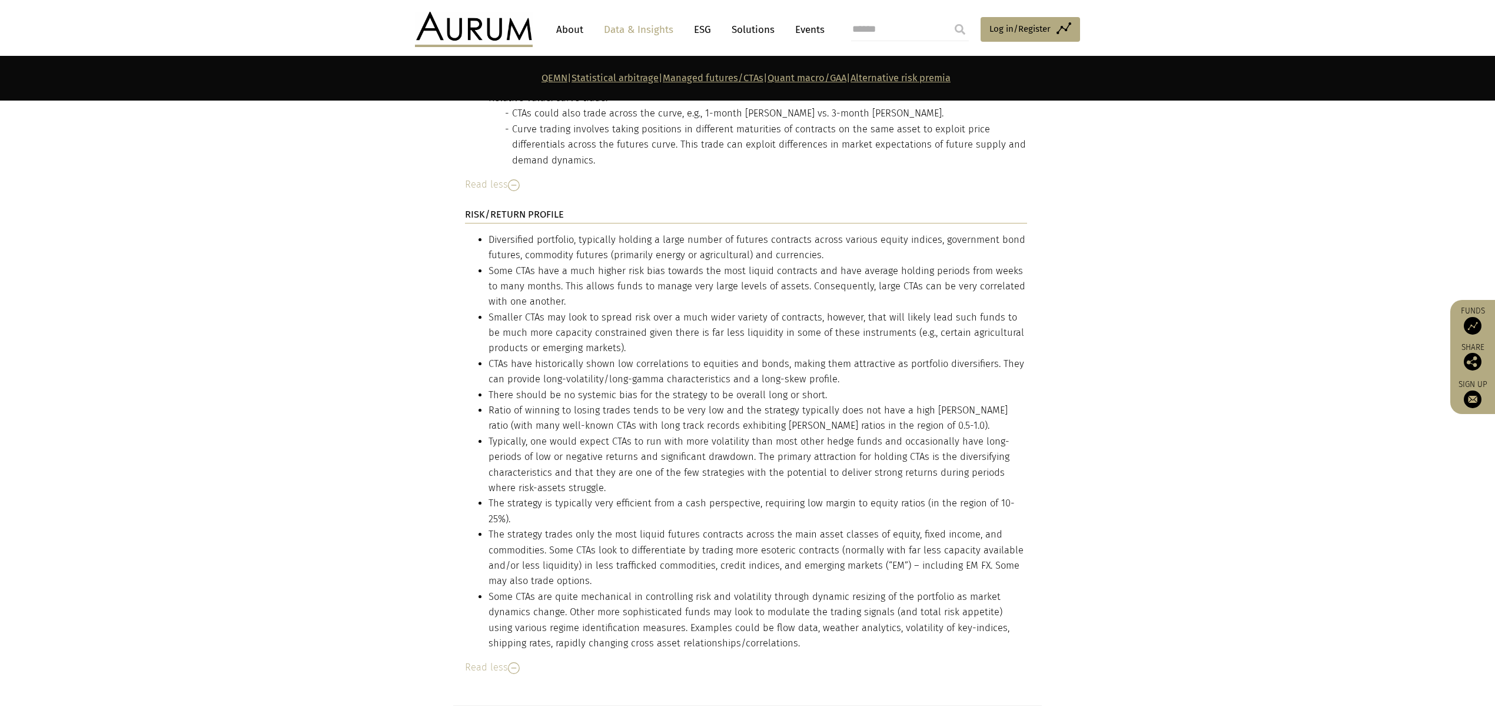
scroll to position [5865, 0]
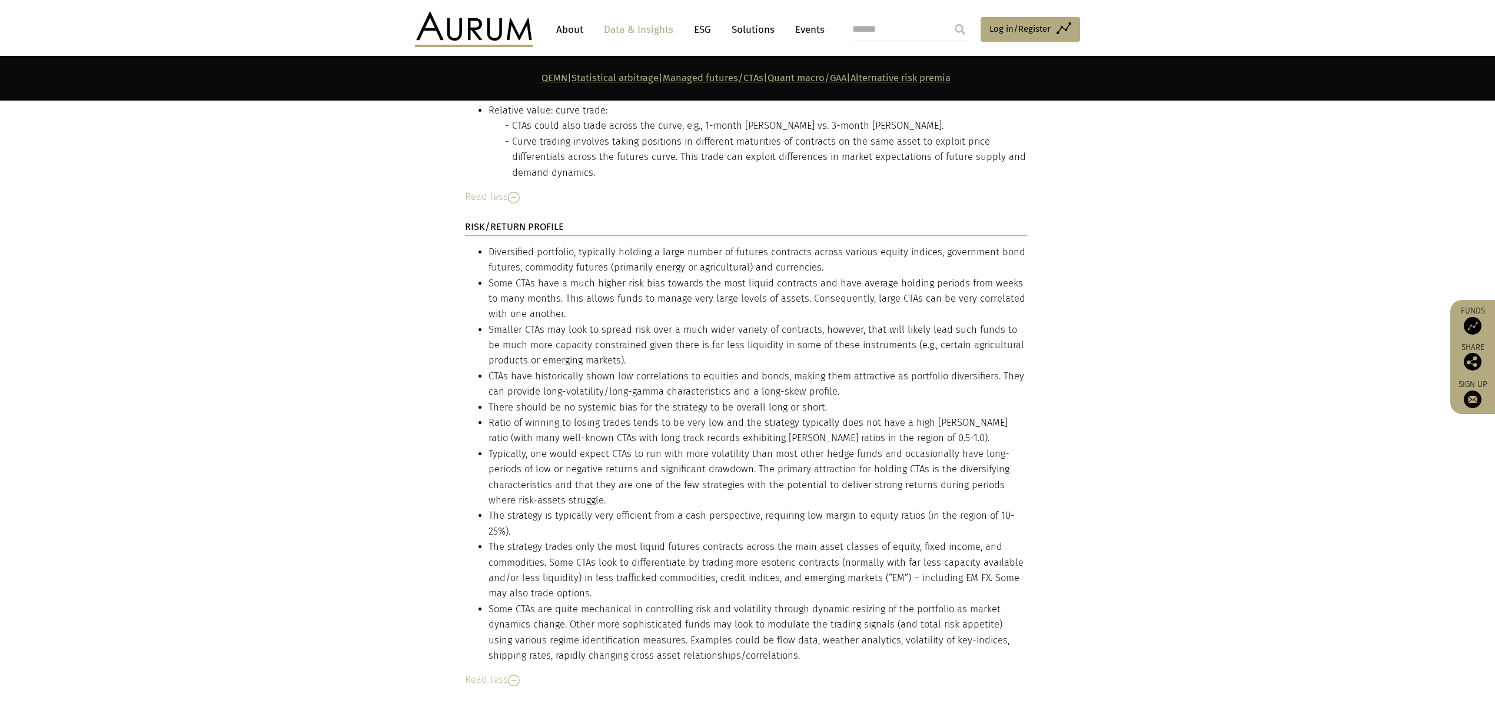
click at [806, 540] on li "The strategy trades only the most liquid futures contracts across the main asse…" at bounding box center [757, 571] width 539 height 62
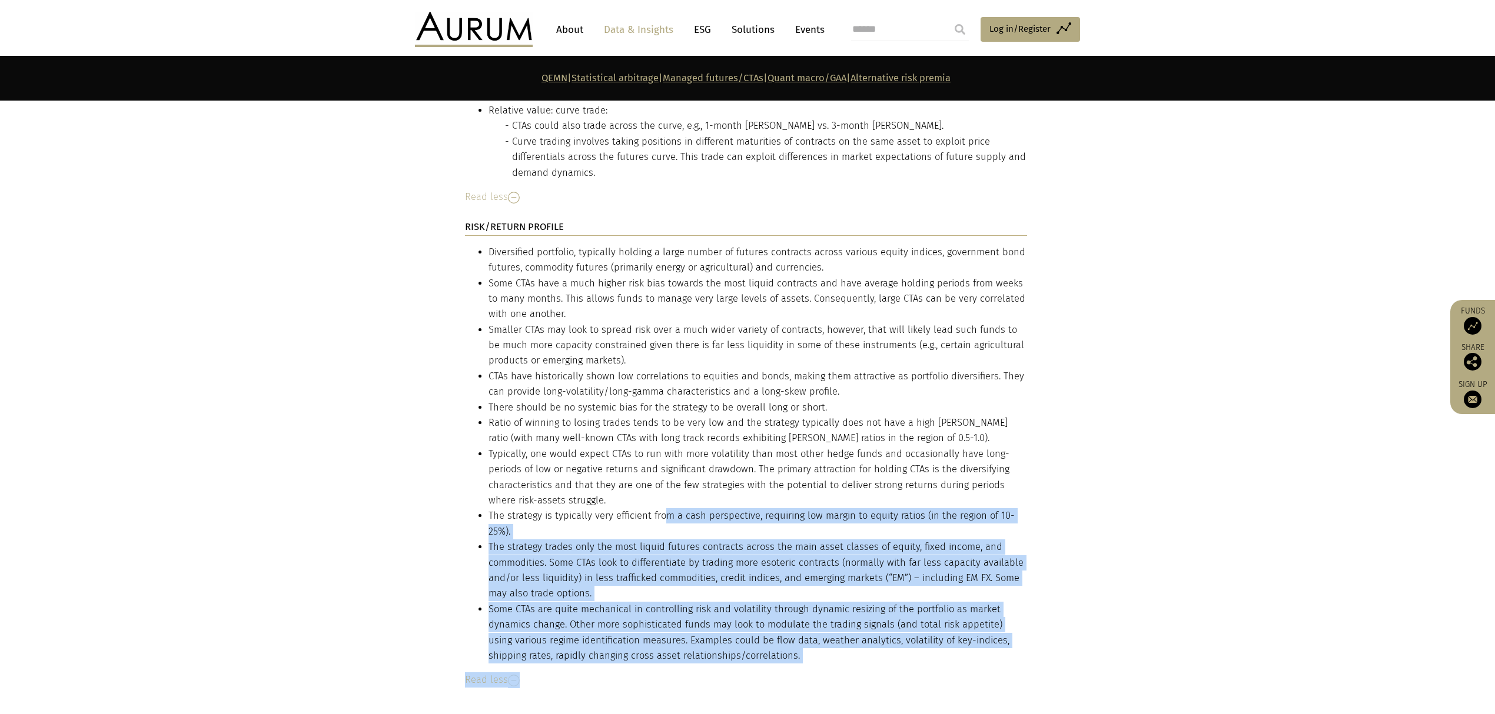
drag, startPoint x: 1063, startPoint y: 431, endPoint x: 660, endPoint y: 430, distance: 403.1
click at [692, 602] on li "Some CTAs are quite mechanical in controlling risk and volatility through dynam…" at bounding box center [757, 633] width 539 height 62
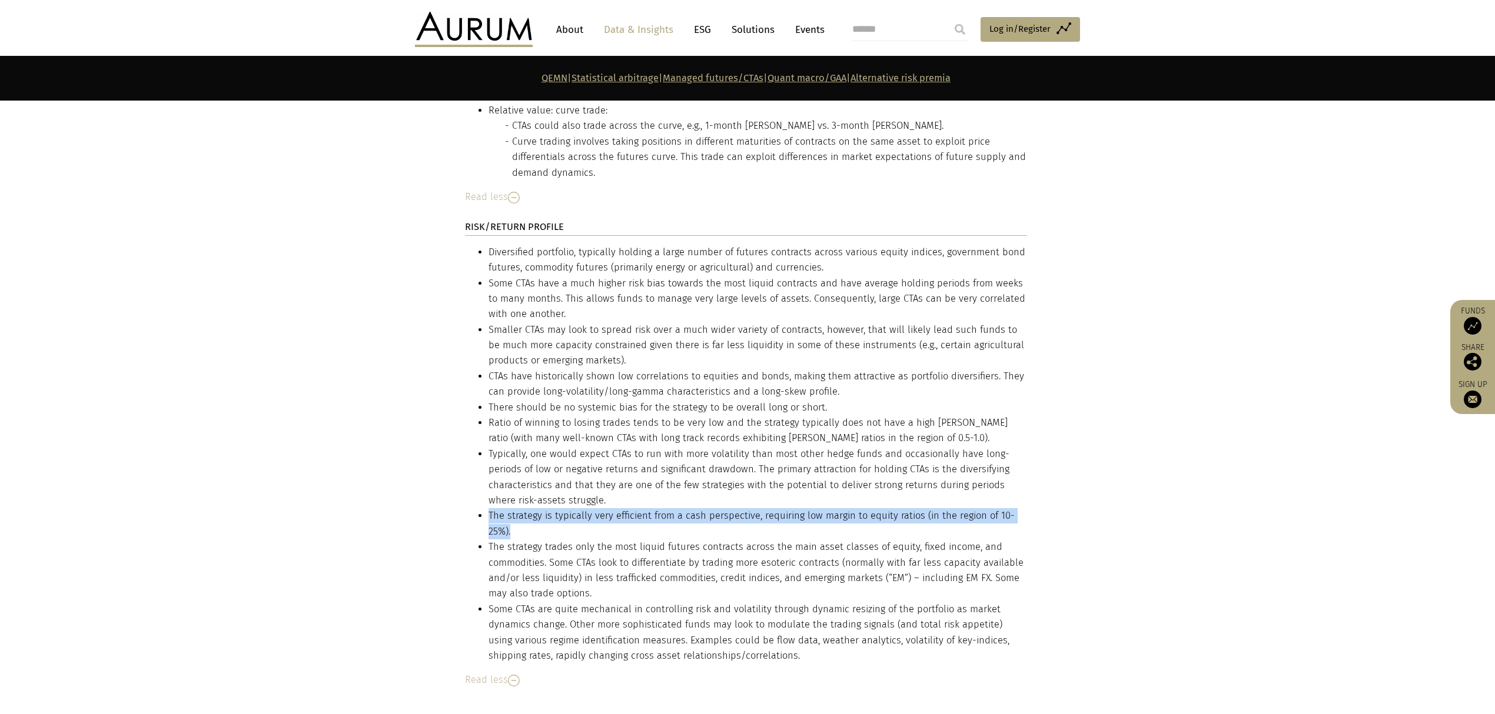
drag, startPoint x: 488, startPoint y: 434, endPoint x: 1026, endPoint y: 433, distance: 538.5
click at [1026, 508] on li "The strategy is typically very efficient from a cash perspective, requiring low…" at bounding box center [757, 523] width 539 height 31
copy li "The strategy is typically very efficient from a cash perspective, requiring low…"
